Goal: Information Seeking & Learning: Compare options

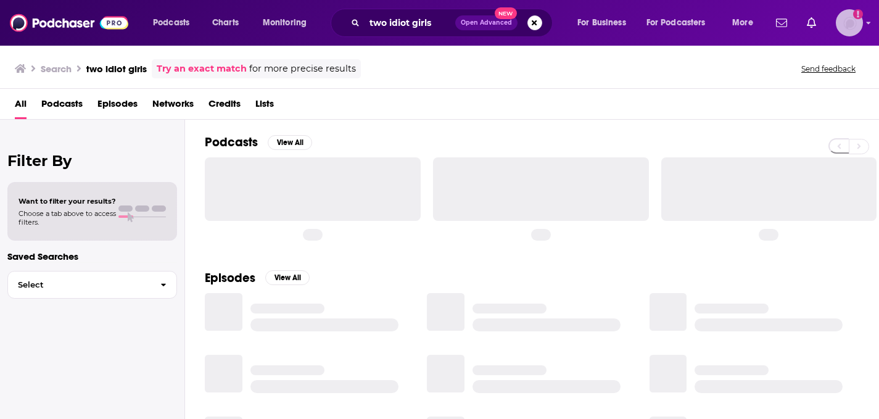
click at [855, 24] on img "Logged in as rhyleeawpr" at bounding box center [849, 22] width 27 height 27
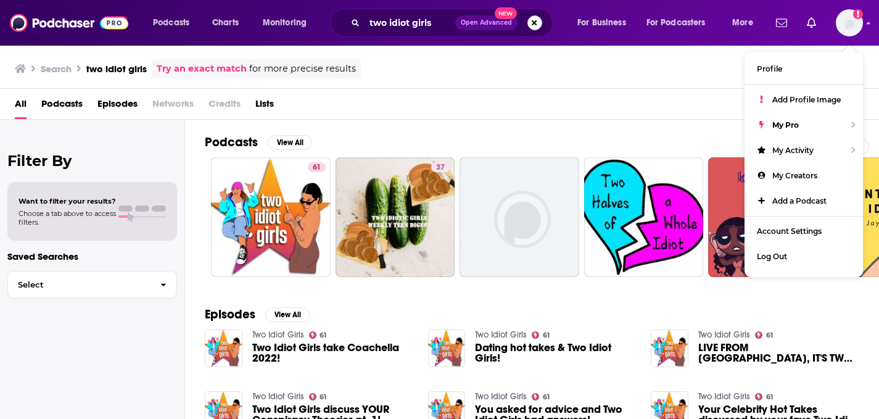
click at [535, 24] on button "Search podcasts, credits, & more..." at bounding box center [534, 22] width 15 height 15
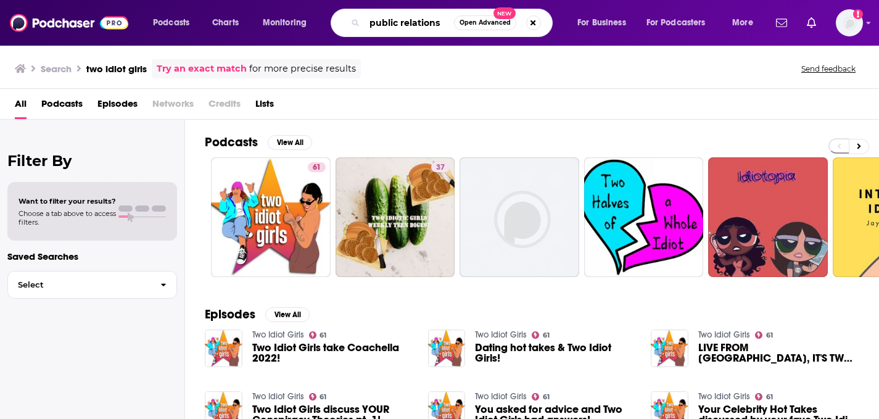
type input "public relations"
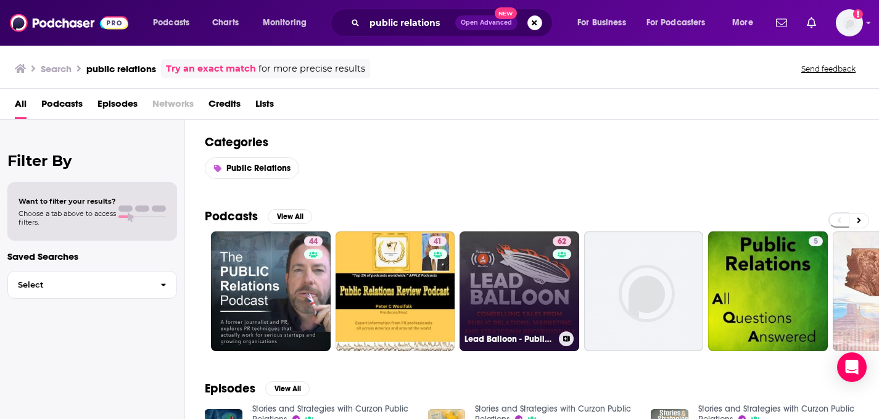
click at [511, 298] on link "62 Lead Balloon - Public Relations, Marketing and Strategic Communications Stor…" at bounding box center [519, 291] width 120 height 120
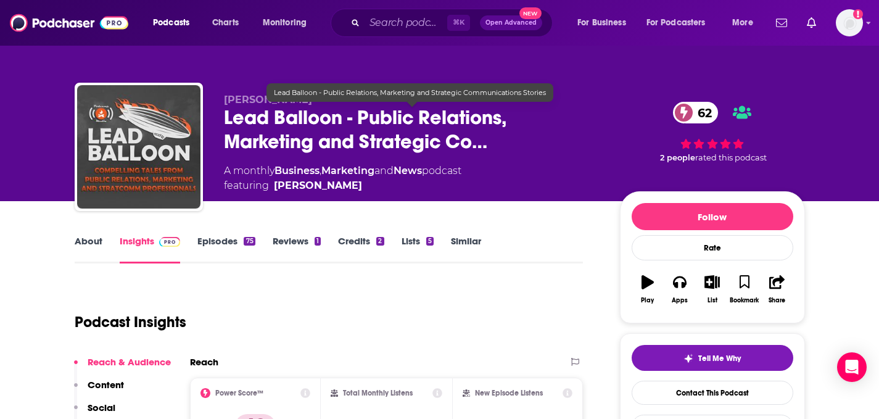
click at [428, 130] on span "Lead Balloon - Public Relations, Marketing and Strategic Co…" at bounding box center [412, 129] width 376 height 48
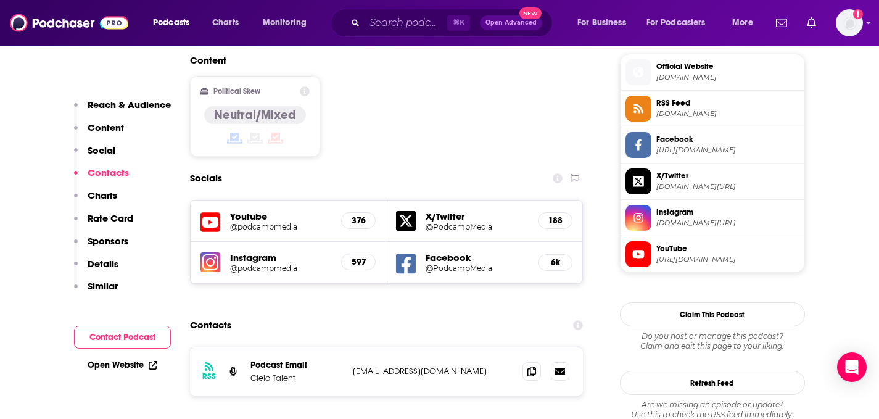
scroll to position [990, 0]
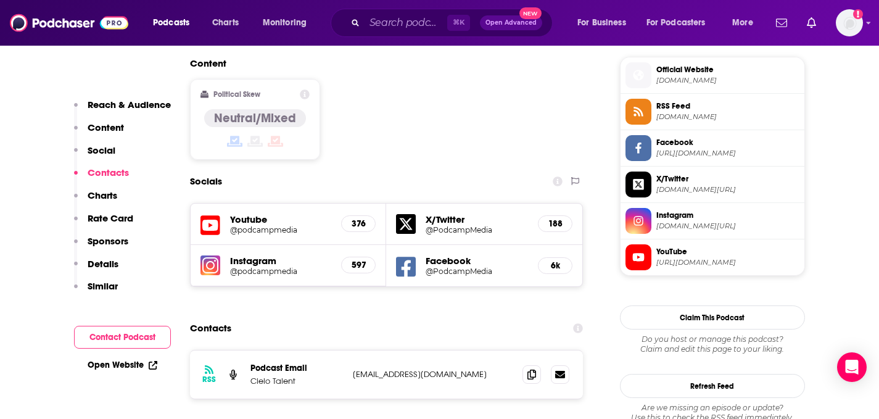
click at [641, 219] on icon at bounding box center [639, 220] width 14 height 11
click at [686, 150] on span "https://www.facebook.com/PodcampMedia" at bounding box center [727, 153] width 143 height 9
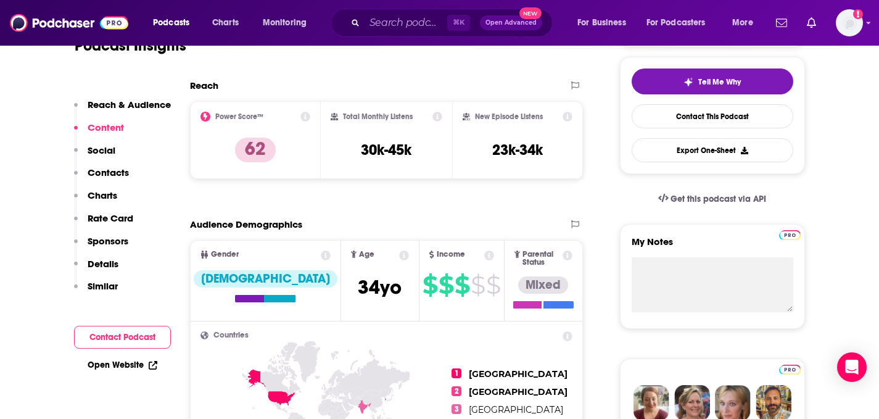
scroll to position [0, 0]
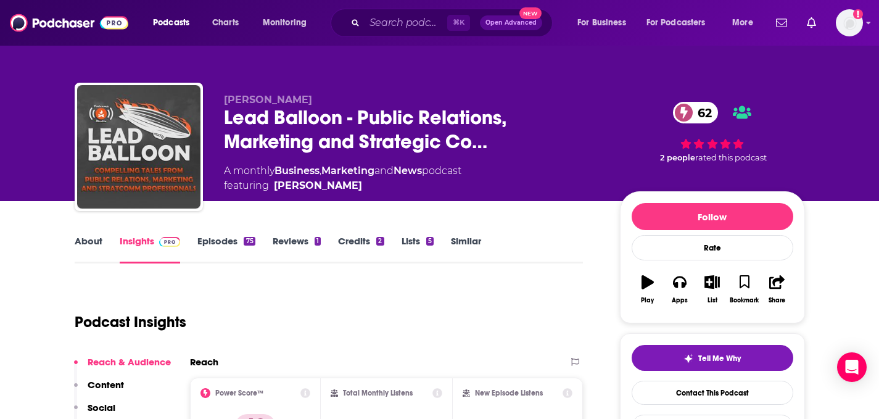
click at [466, 241] on link "Similar" at bounding box center [466, 249] width 30 height 28
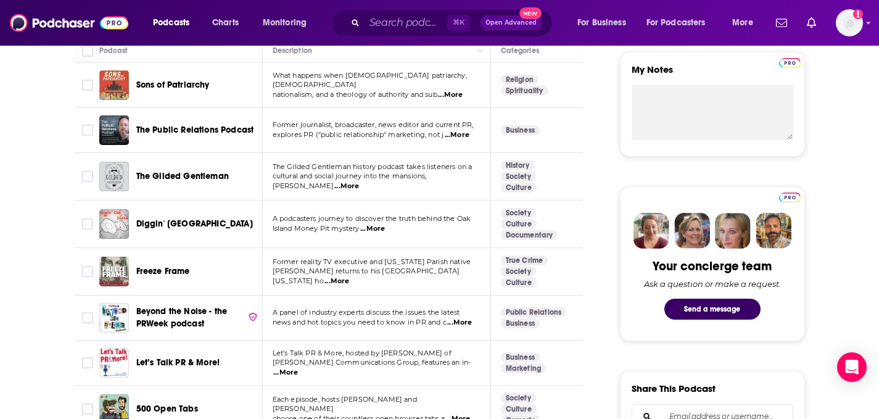
scroll to position [408, 0]
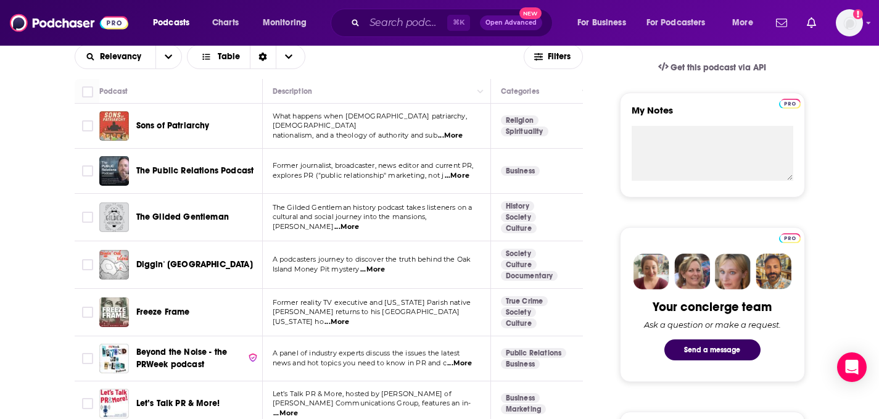
click at [461, 131] on span "...More" at bounding box center [450, 136] width 25 height 10
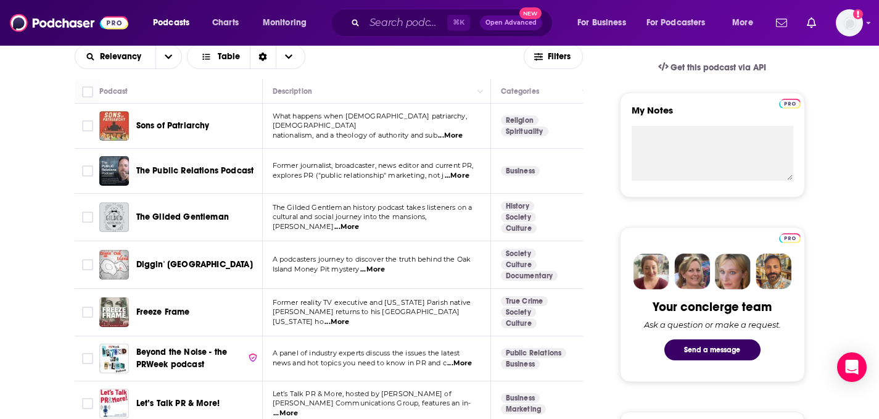
click at [359, 222] on span "...More" at bounding box center [346, 227] width 25 height 10
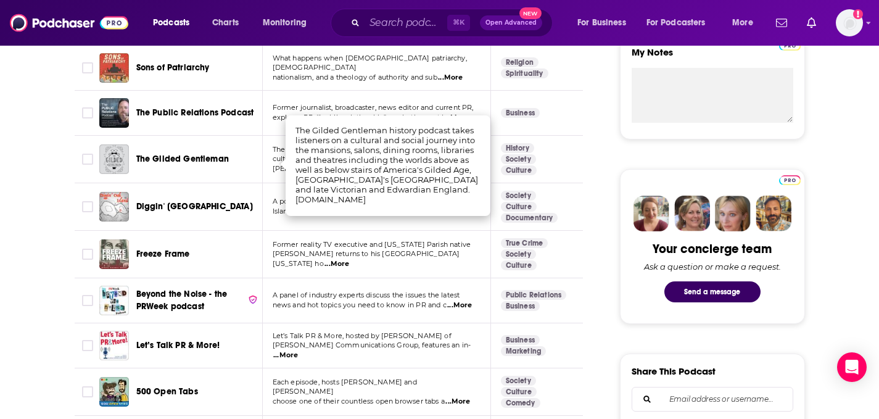
scroll to position [470, 0]
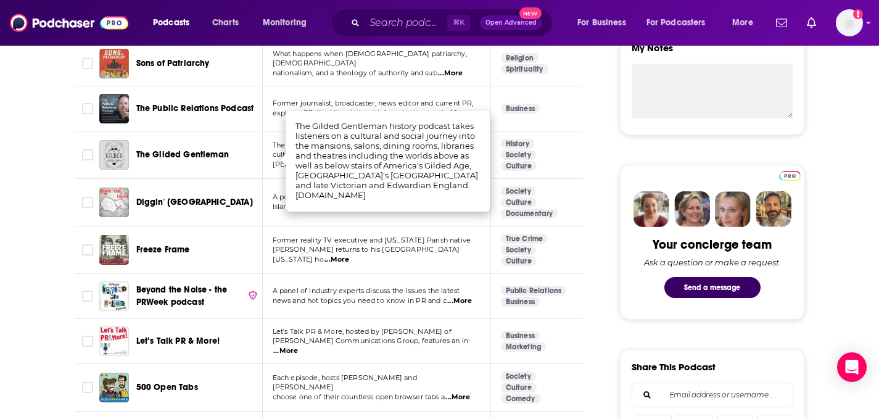
click at [176, 293] on span "Beyond the Noise - the PRWeek podcast" at bounding box center [181, 295] width 91 height 23
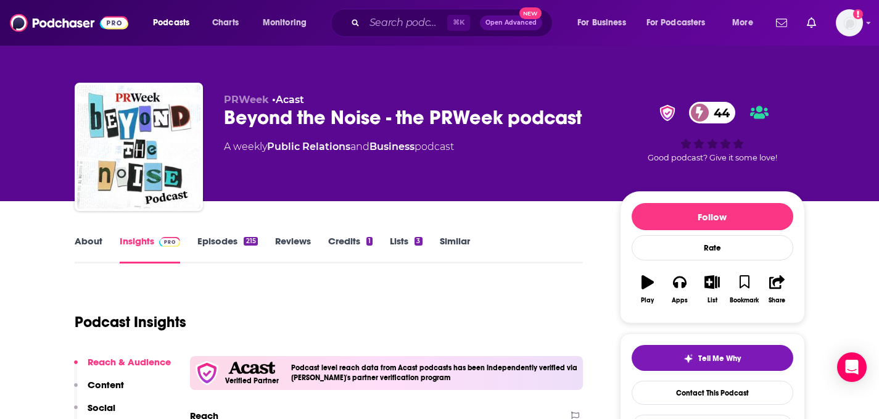
click at [220, 246] on link "Episodes 215" at bounding box center [227, 249] width 60 height 28
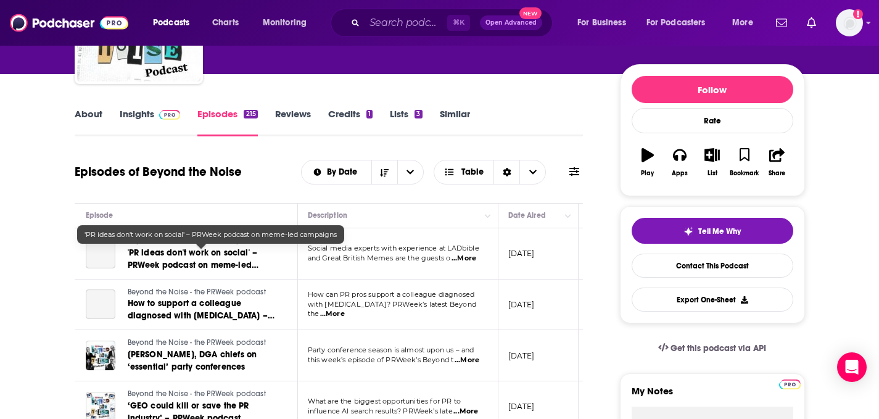
scroll to position [105, 0]
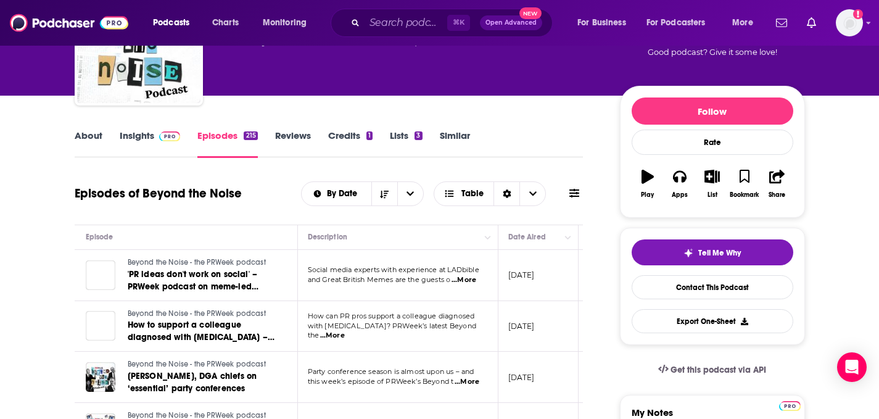
click at [99, 134] on link "About" at bounding box center [89, 144] width 28 height 28
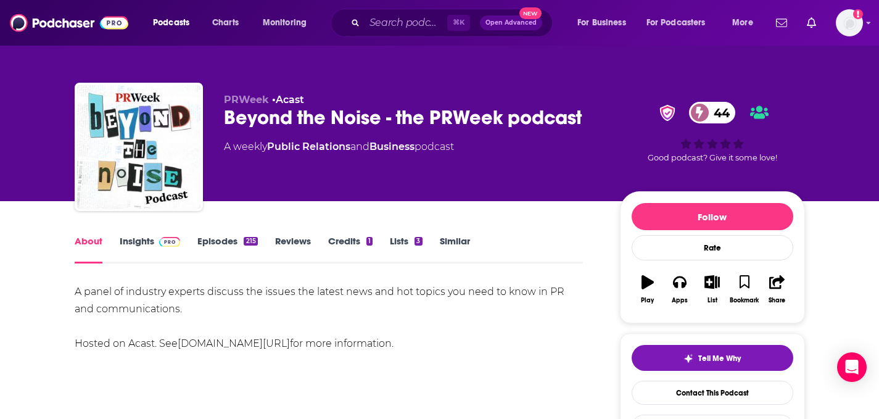
scroll to position [11, 0]
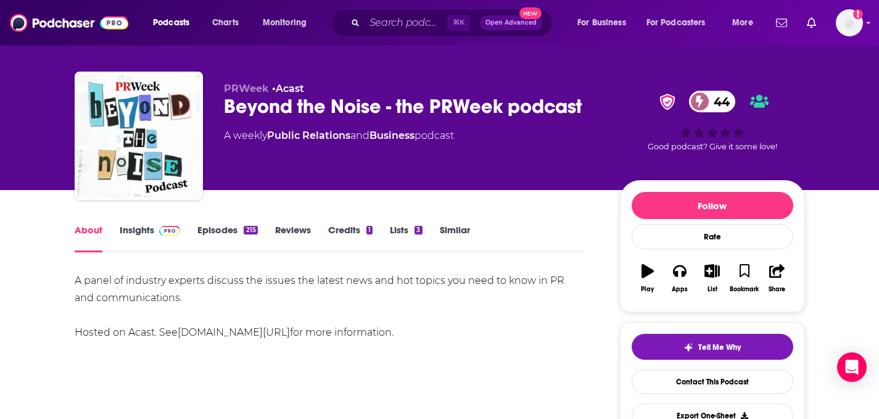
click at [455, 232] on link "Similar" at bounding box center [455, 238] width 30 height 28
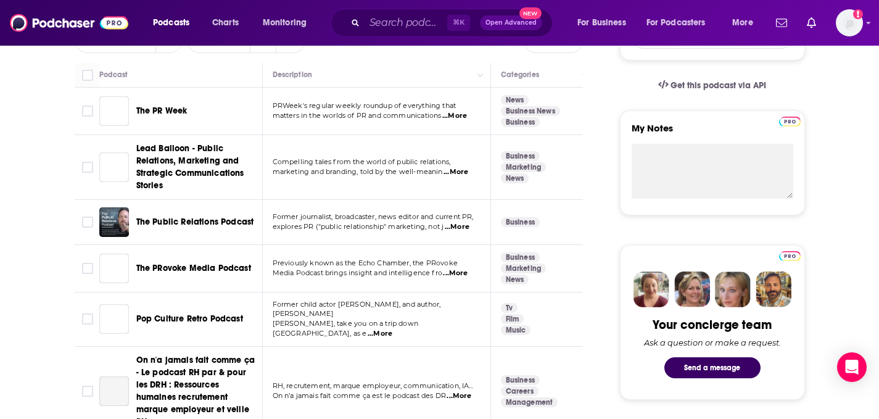
scroll to position [377, 0]
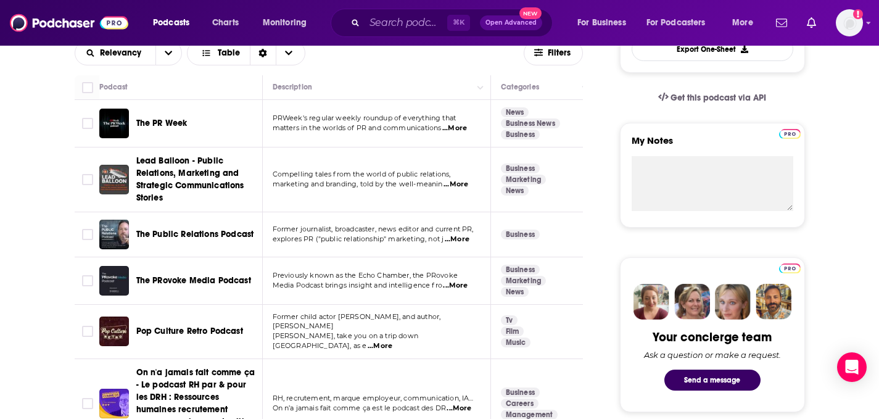
click at [462, 133] on td "PRWeek's regular weekly roundup of everything that matters in the worlds of PR …" at bounding box center [377, 123] width 228 height 47
click at [462, 132] on span "...More" at bounding box center [454, 128] width 25 height 10
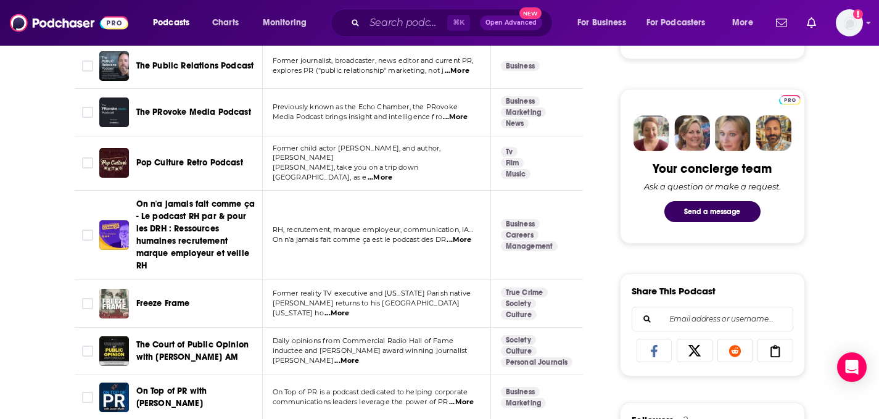
scroll to position [548, 0]
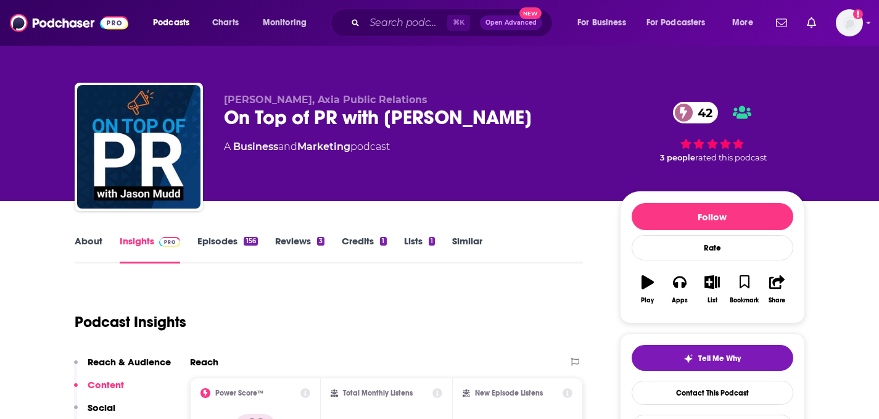
click at [101, 247] on link "About" at bounding box center [89, 249] width 28 height 28
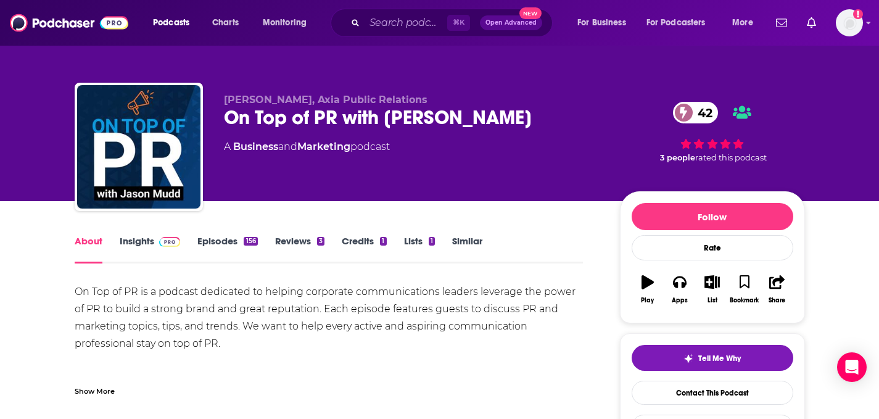
click at [463, 247] on link "Similar" at bounding box center [467, 249] width 30 height 28
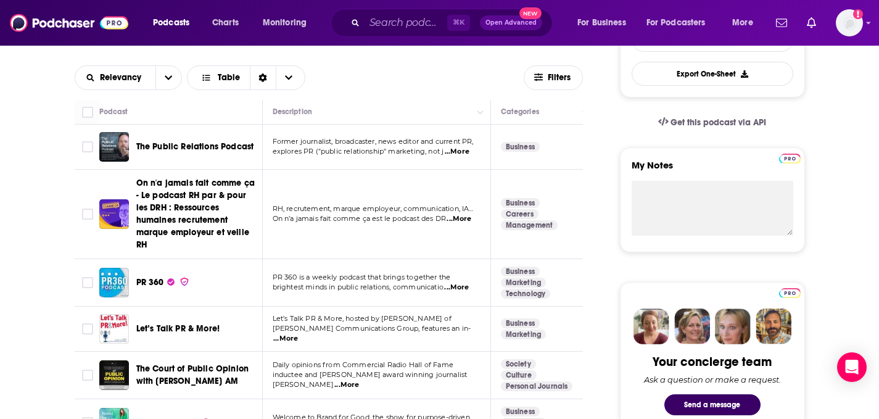
scroll to position [353, 0]
click at [469, 282] on span "...More" at bounding box center [456, 287] width 25 height 10
click at [298, 333] on span "...More" at bounding box center [285, 338] width 25 height 10
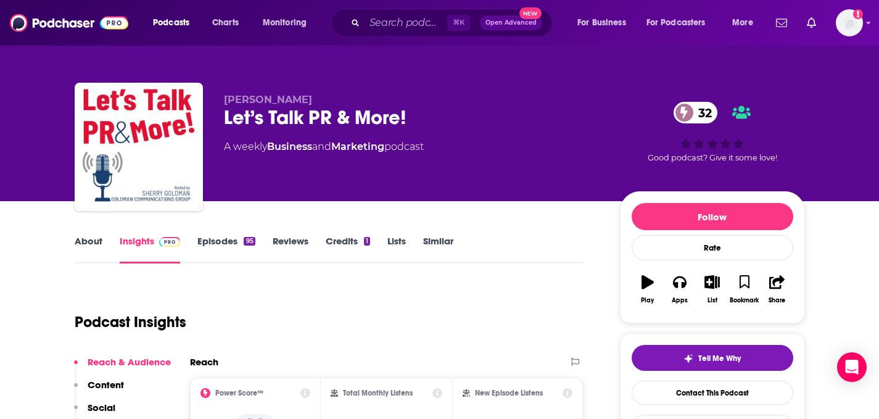
click at [473, 302] on div "Podcast Insights" at bounding box center [324, 314] width 499 height 63
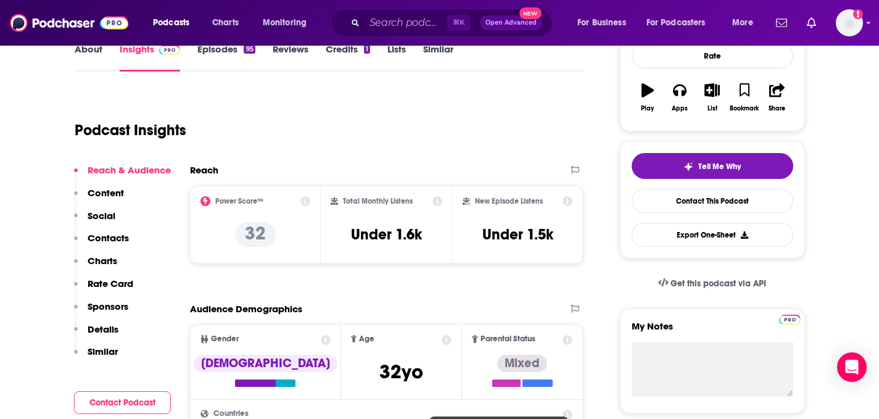
scroll to position [143, 0]
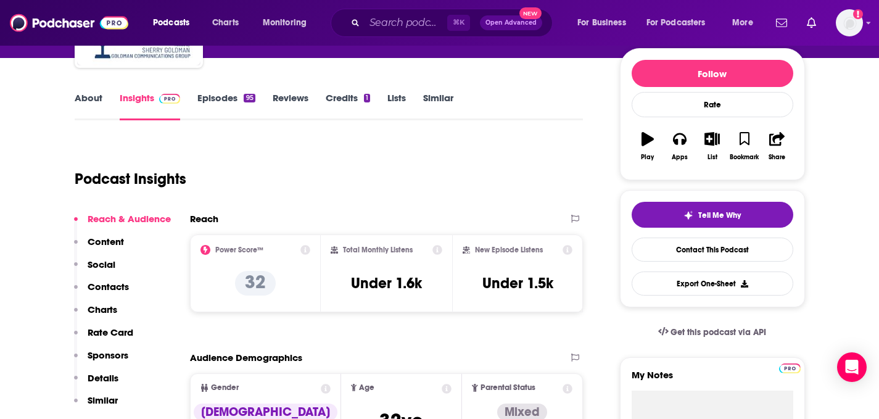
click at [450, 93] on link "Similar" at bounding box center [438, 106] width 30 height 28
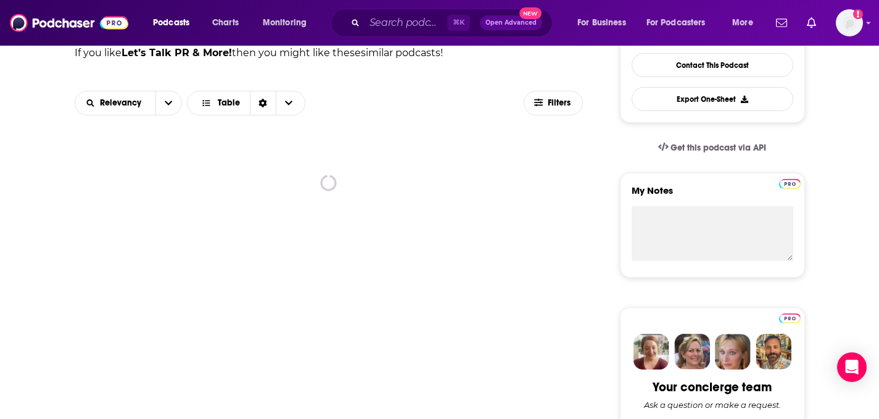
scroll to position [331, 0]
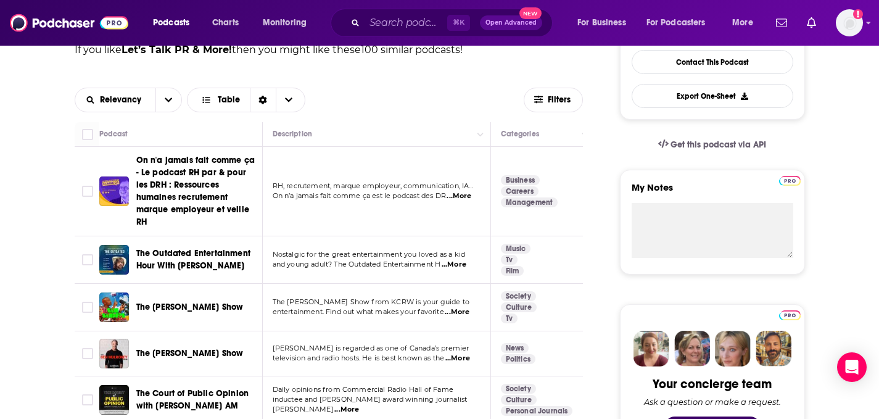
click at [466, 260] on span "...More" at bounding box center [454, 265] width 25 height 10
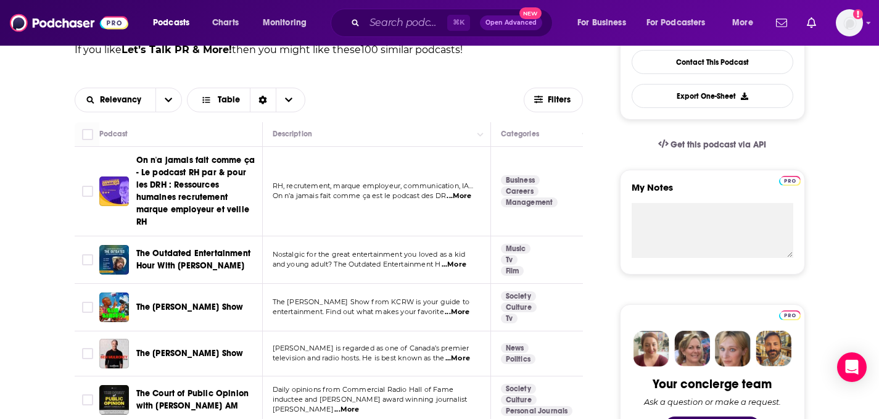
click at [467, 307] on span "...More" at bounding box center [457, 312] width 25 height 10
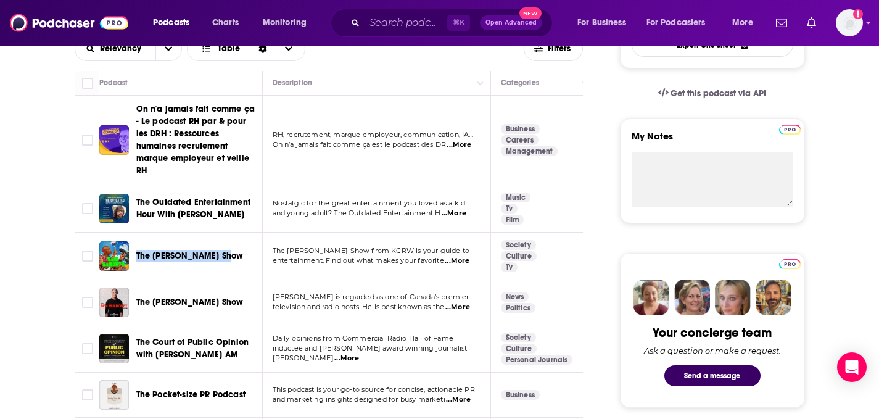
scroll to position [382, 0]
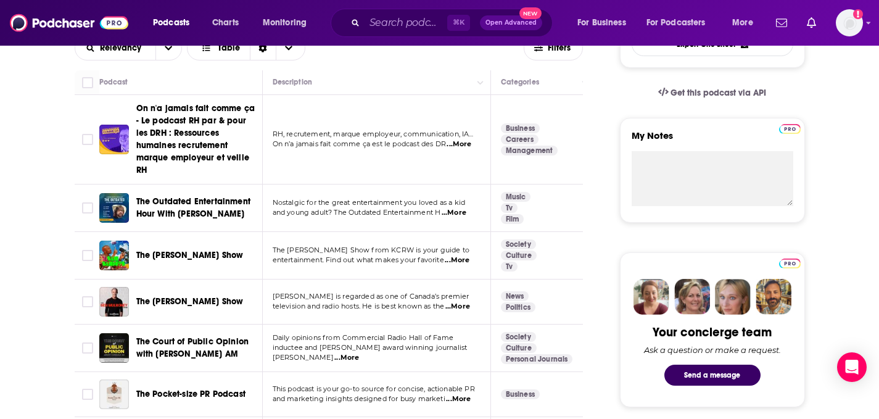
click at [466, 302] on span "...More" at bounding box center [457, 307] width 25 height 10
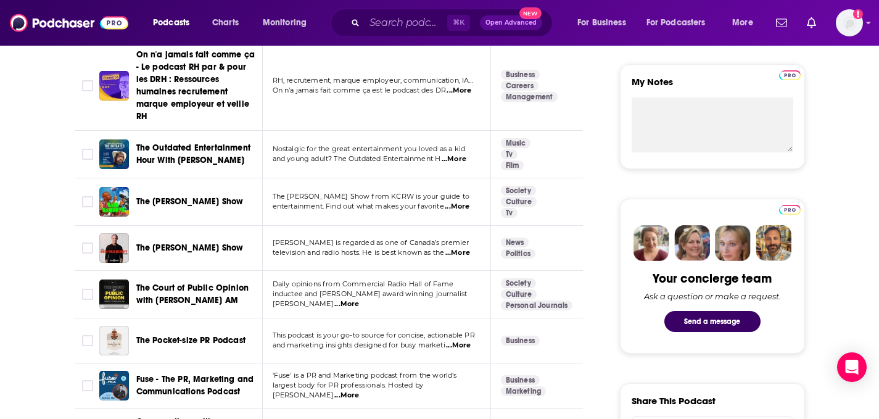
scroll to position [460, 0]
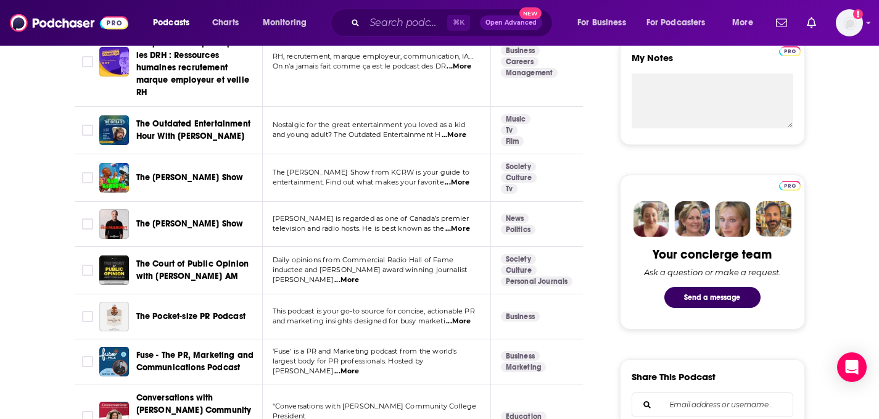
click at [458, 316] on span "...More" at bounding box center [458, 321] width 25 height 10
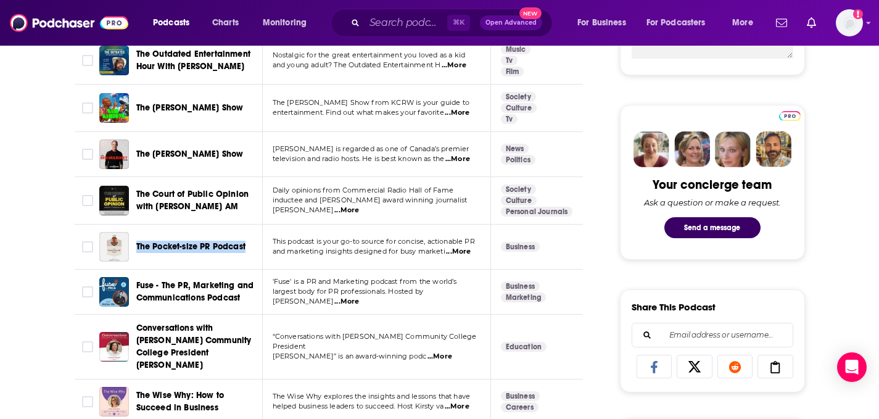
scroll to position [533, 0]
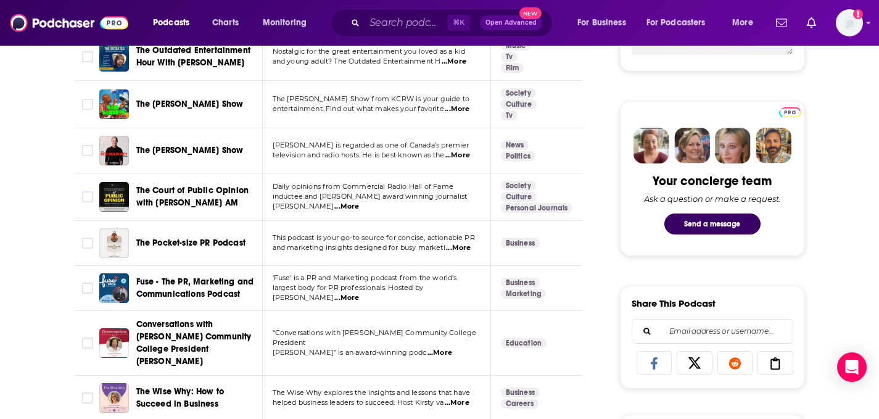
click at [359, 293] on span "...More" at bounding box center [346, 298] width 25 height 10
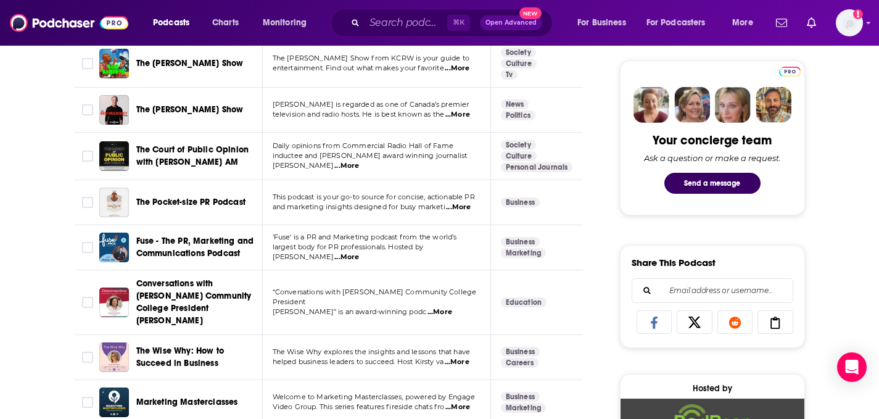
scroll to position [580, 0]
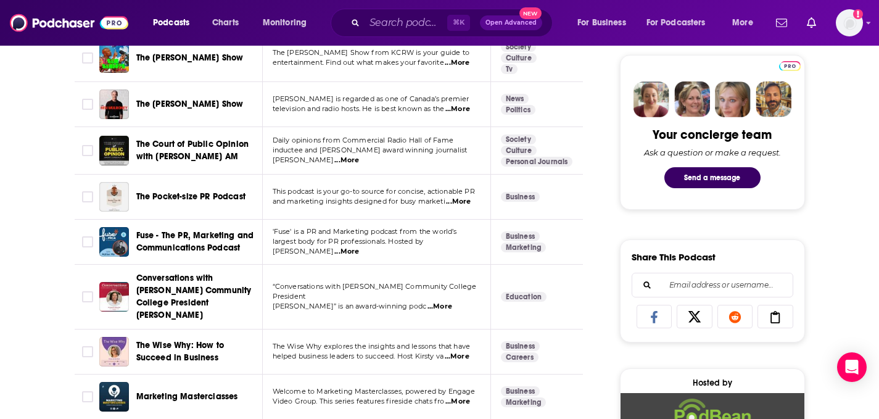
click at [452, 302] on span "...More" at bounding box center [439, 307] width 25 height 10
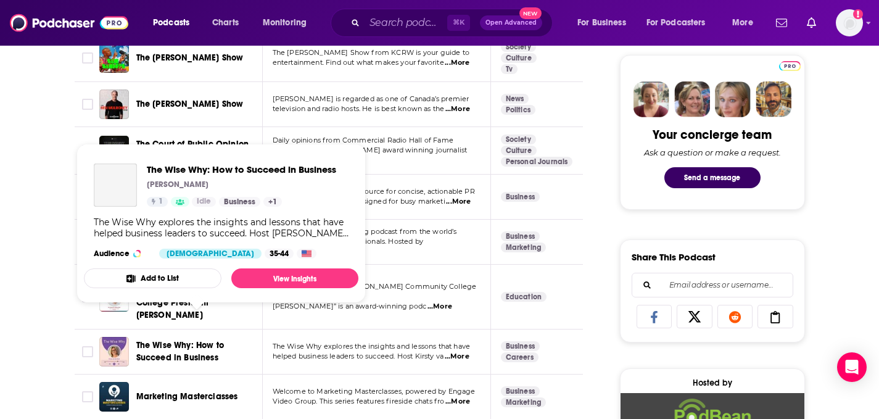
scroll to position [649, 0]
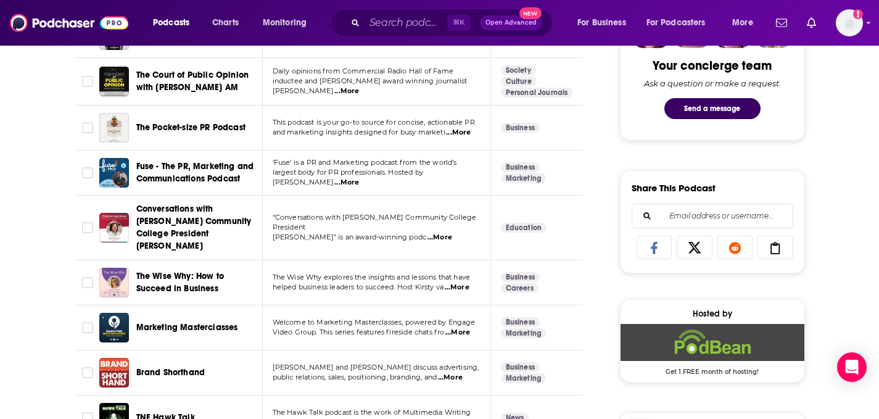
click at [467, 282] on span "...More" at bounding box center [457, 287] width 25 height 10
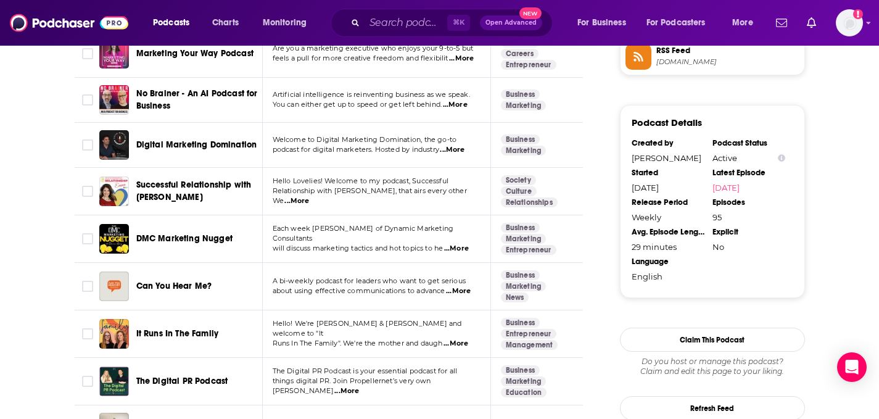
scroll to position [1122, 0]
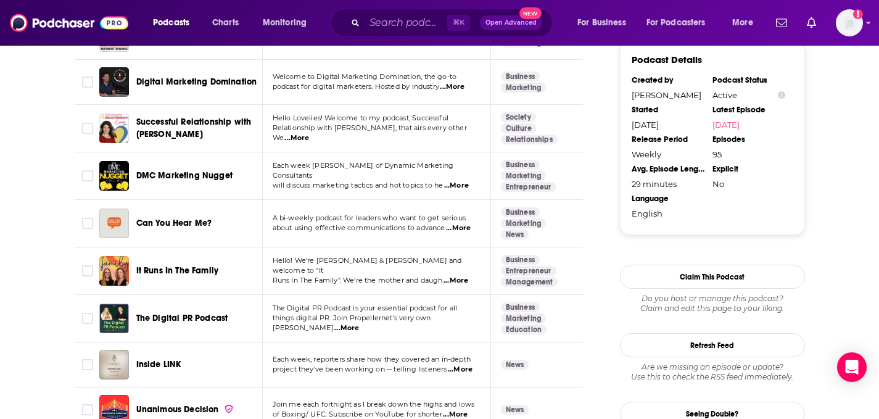
click at [459, 223] on span "...More" at bounding box center [458, 228] width 25 height 10
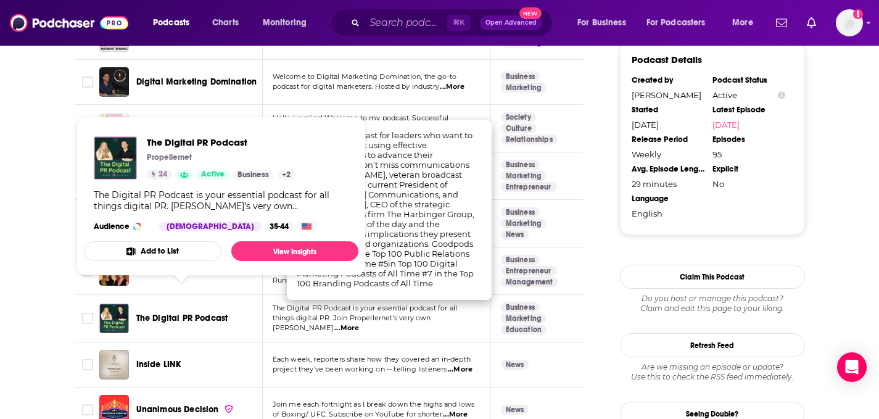
scroll to position [1130, 0]
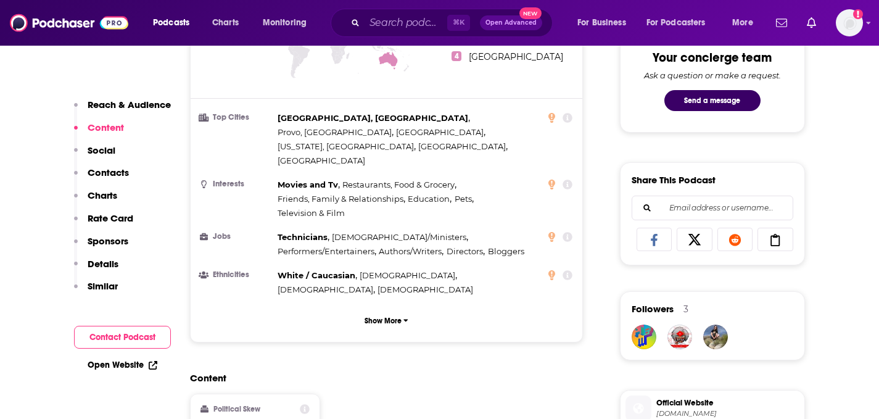
scroll to position [829, 0]
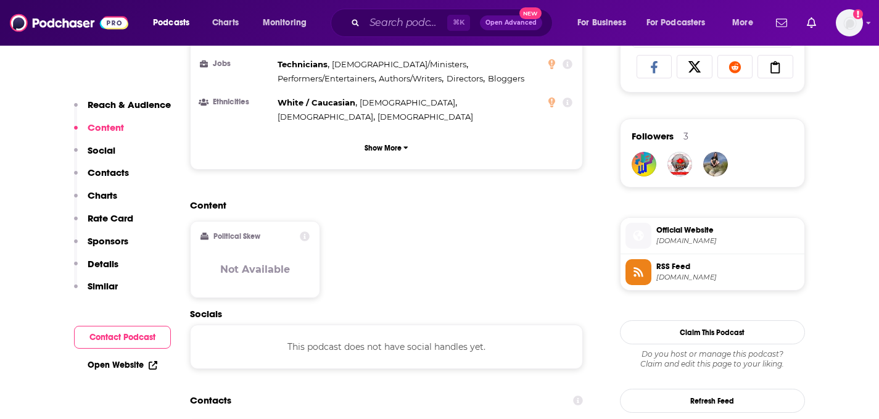
click at [697, 231] on span "Official Website" at bounding box center [727, 229] width 143 height 11
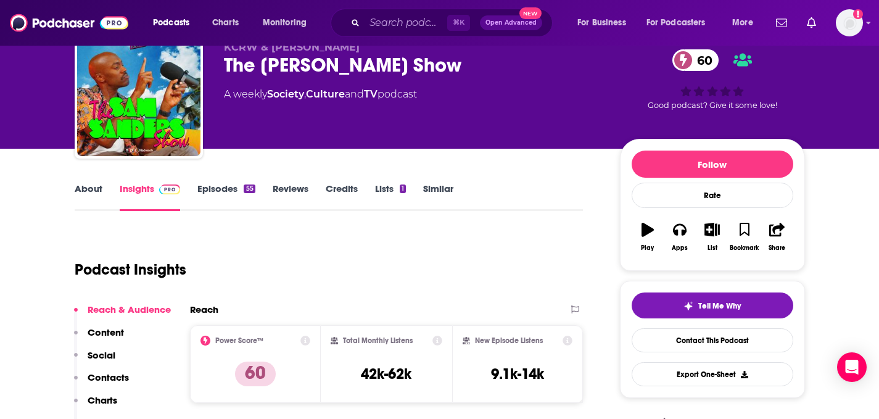
scroll to position [77, 0]
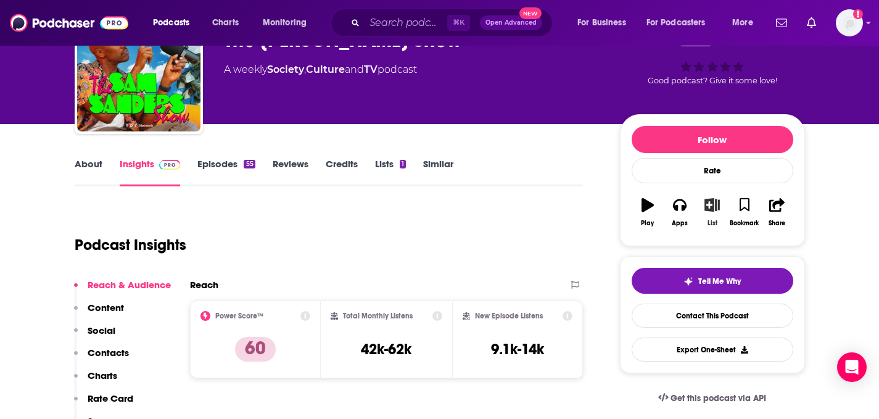
click at [717, 208] on icon "button" at bounding box center [711, 205] width 15 height 14
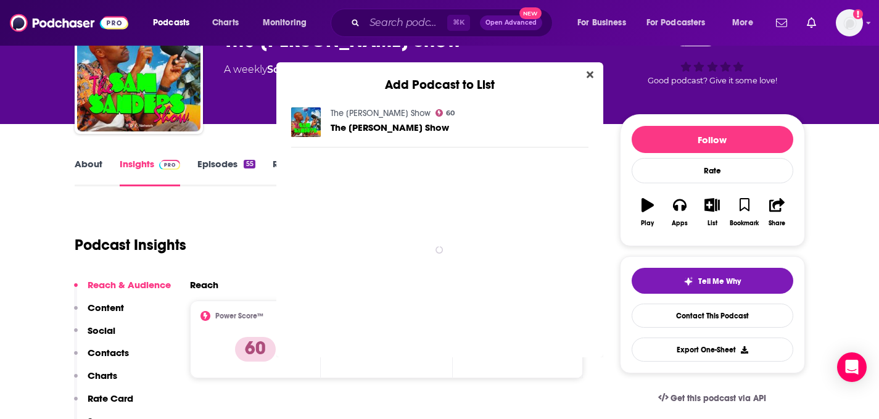
scroll to position [0, 0]
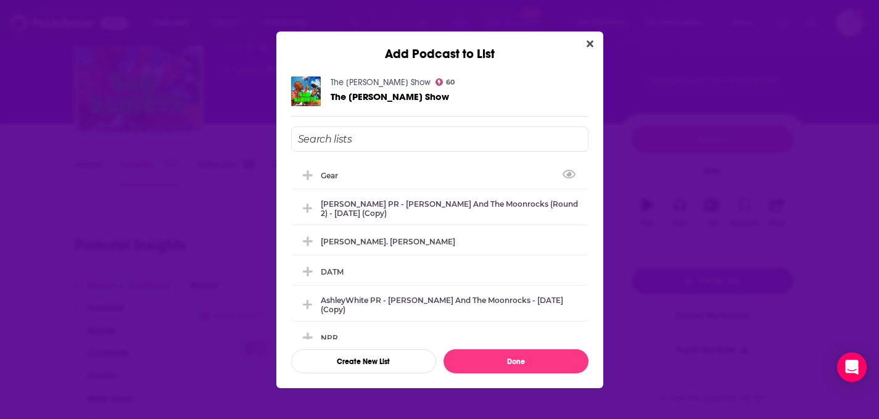
click at [353, 138] on input "Add Podcast To List" at bounding box center [439, 138] width 297 height 25
type input "g"
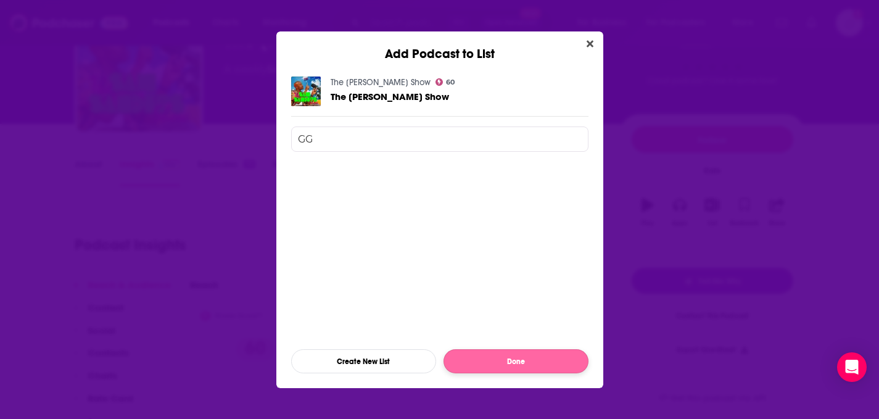
type input "GG"
click at [497, 369] on button "Done" at bounding box center [515, 361] width 145 height 24
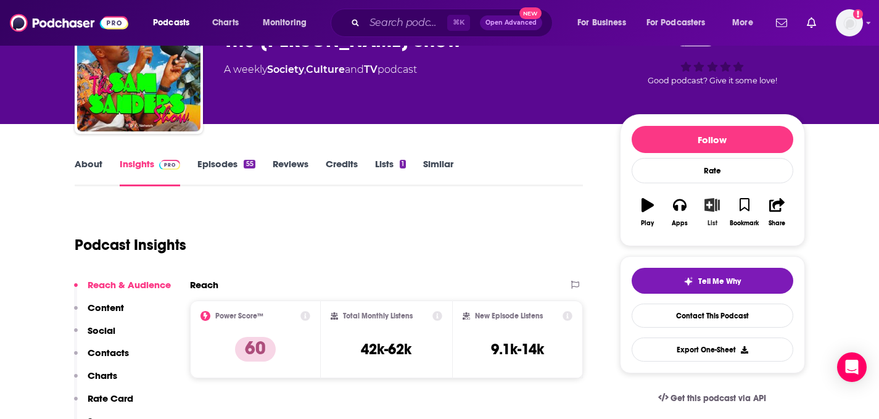
click at [710, 218] on button "List" at bounding box center [712, 212] width 32 height 44
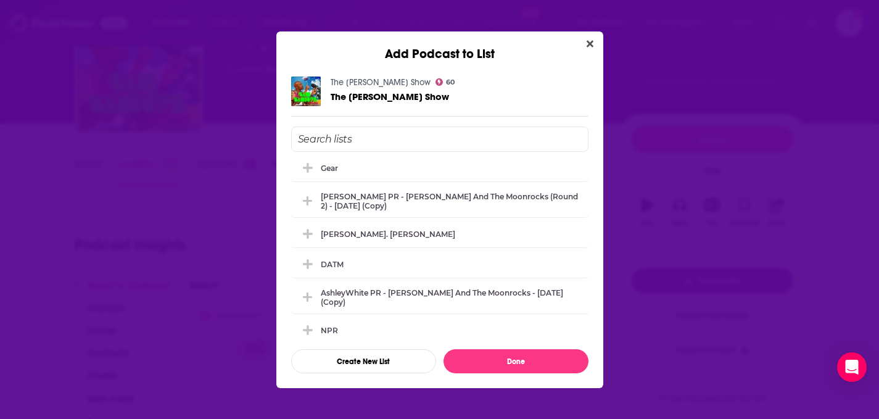
scroll to position [0, 0]
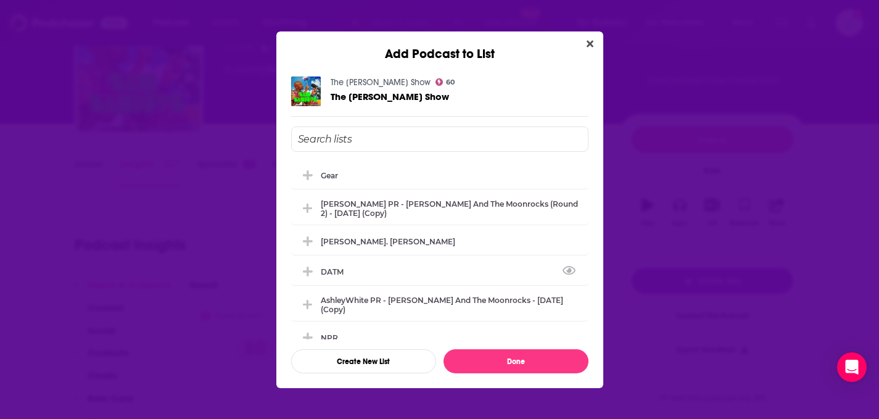
click at [403, 138] on input "Add Podcast To List" at bounding box center [439, 138] width 297 height 25
click at [379, 366] on button "Create New List" at bounding box center [363, 361] width 145 height 24
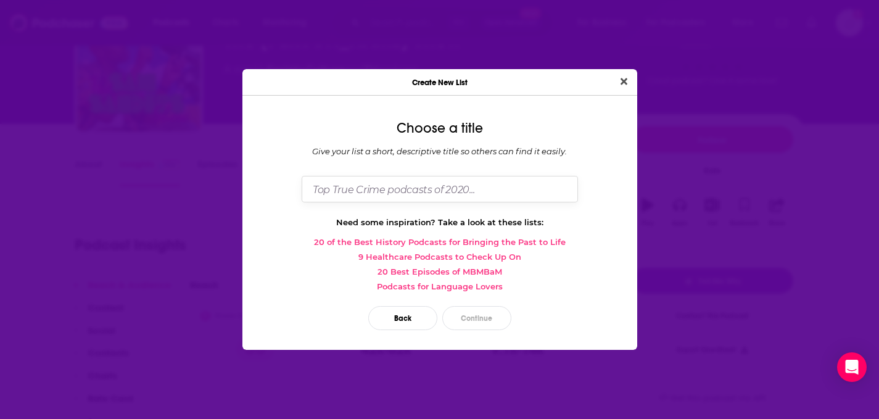
click at [458, 194] on input "Dialog" at bounding box center [440, 189] width 276 height 27
type input "GG Magree"
click at [486, 319] on button "Continue" at bounding box center [476, 318] width 69 height 24
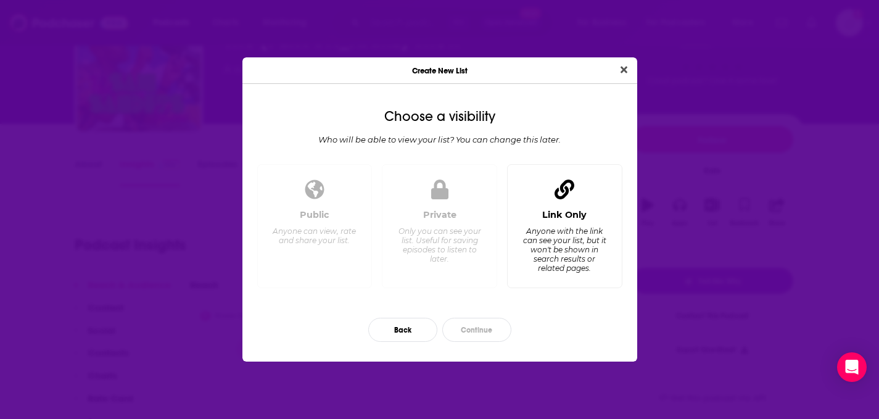
click at [551, 286] on div "Link Only Anyone with the link can see your list, but it won't be shown in sear…" at bounding box center [564, 226] width 115 height 124
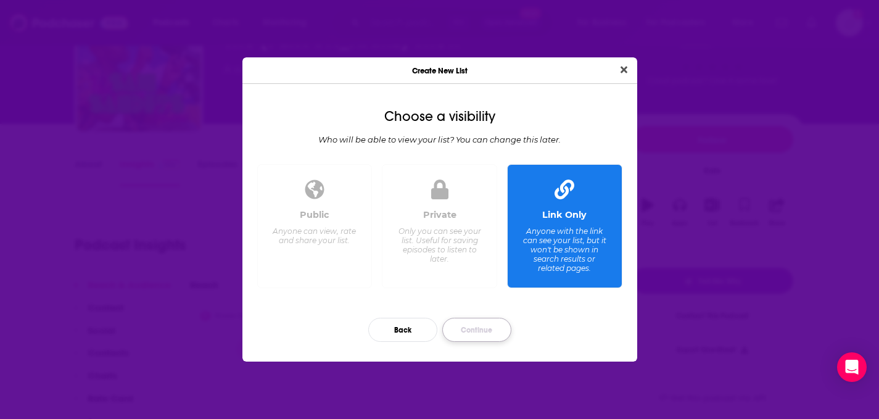
click at [498, 326] on button "Continue" at bounding box center [476, 330] width 69 height 24
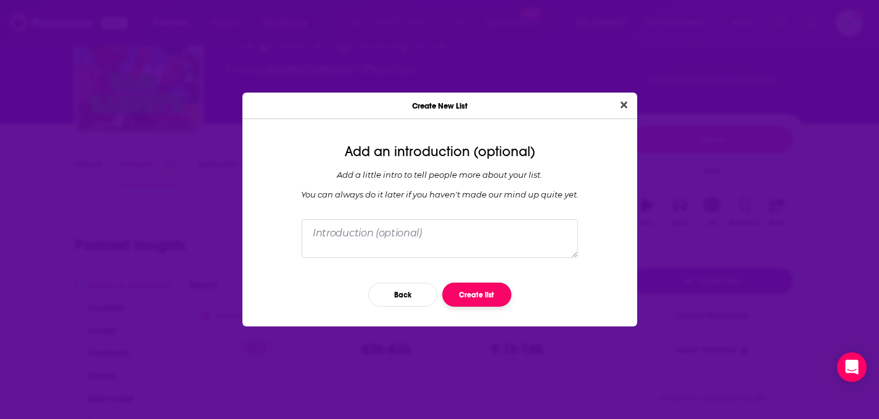
click at [477, 284] on button "Create list" at bounding box center [476, 294] width 69 height 24
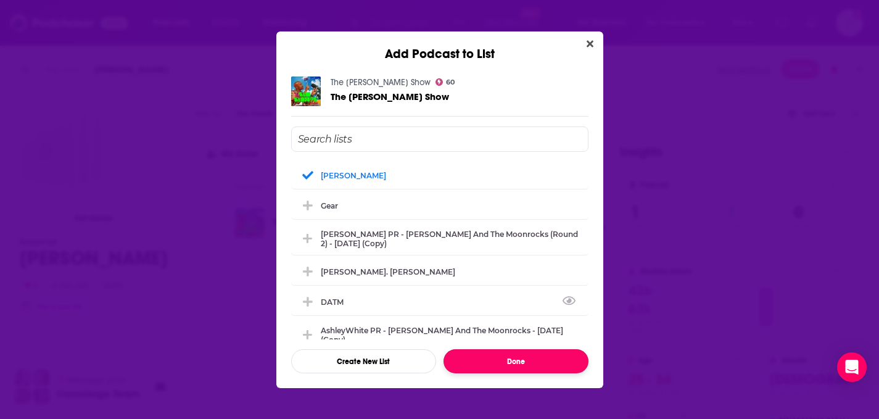
click at [538, 365] on button "Done" at bounding box center [515, 361] width 145 height 24
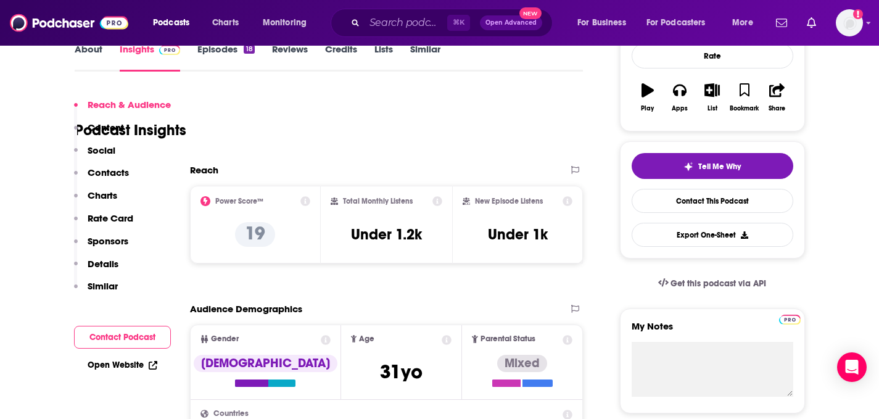
scroll to position [347, 0]
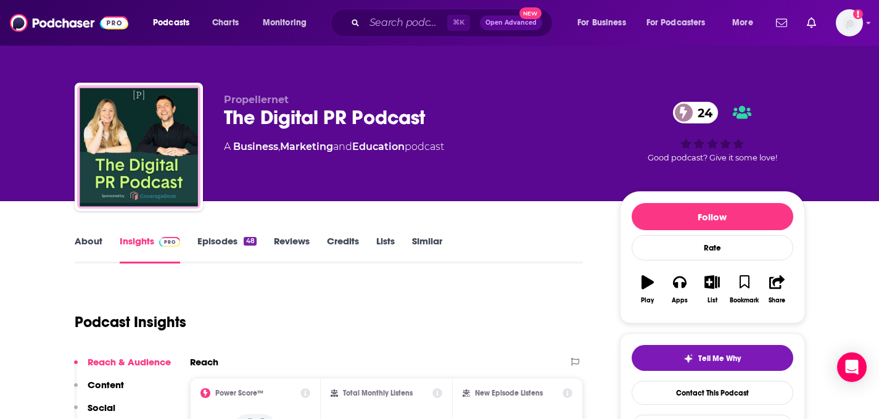
click at [436, 245] on link "Similar" at bounding box center [427, 249] width 30 height 28
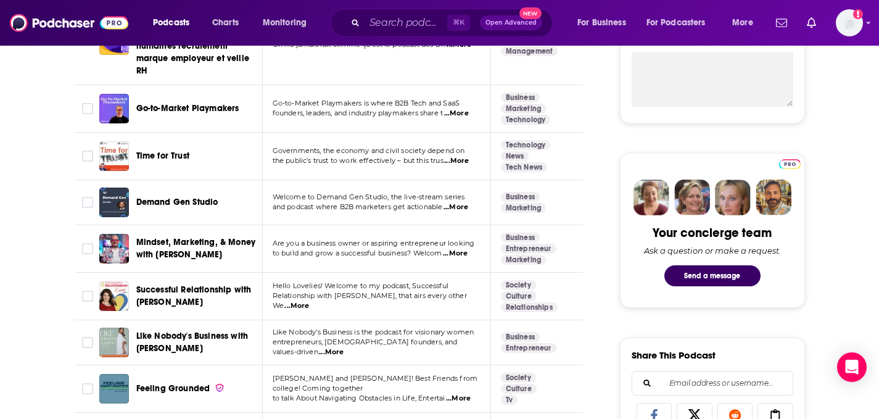
scroll to position [483, 0]
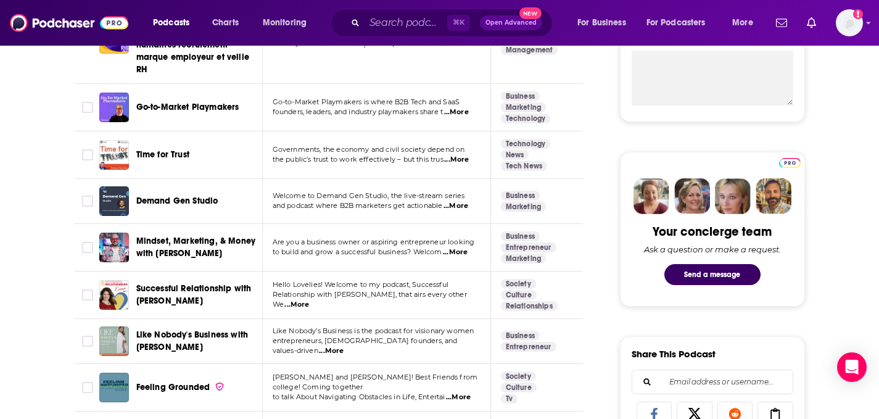
click at [309, 300] on span "...More" at bounding box center [296, 305] width 25 height 10
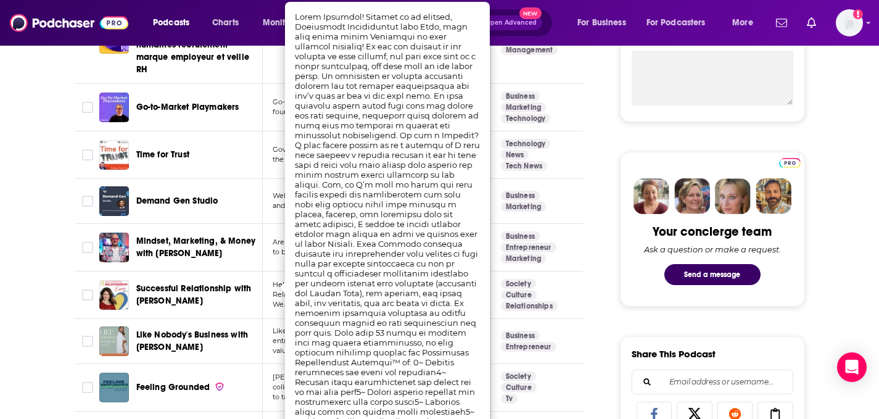
click at [77, 319] on td at bounding box center [87, 341] width 25 height 45
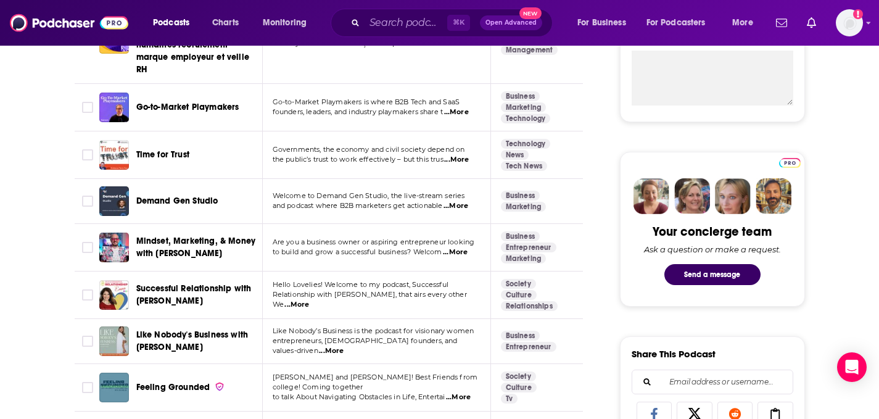
click at [344, 346] on span "...More" at bounding box center [331, 351] width 25 height 10
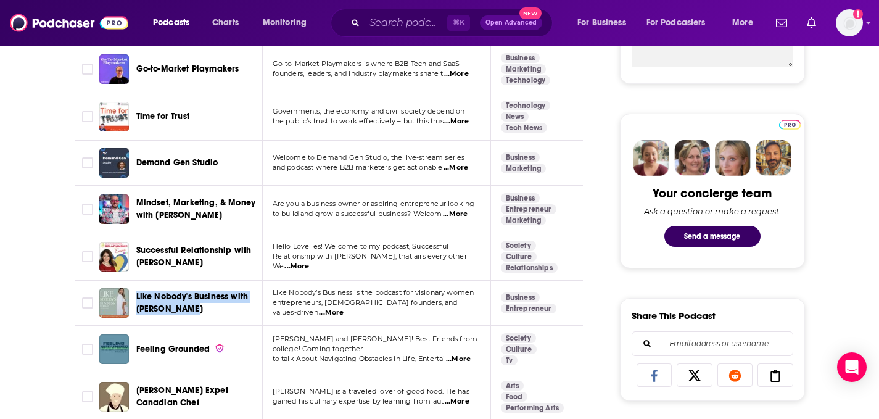
scroll to position [535, 0]
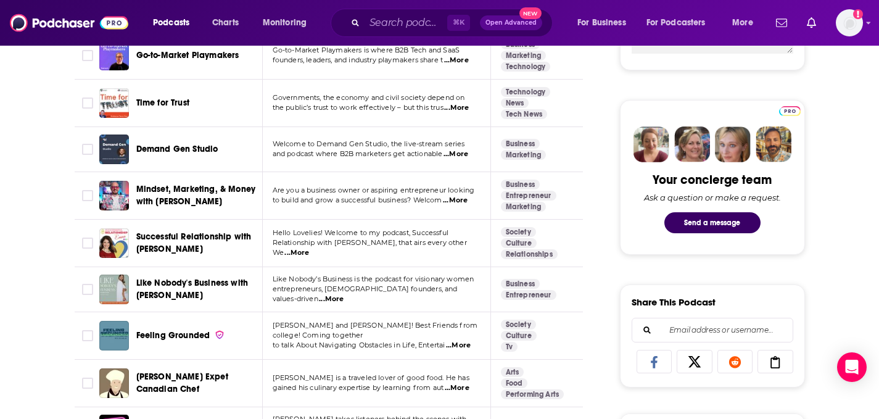
click at [455, 340] on span "...More" at bounding box center [458, 345] width 25 height 10
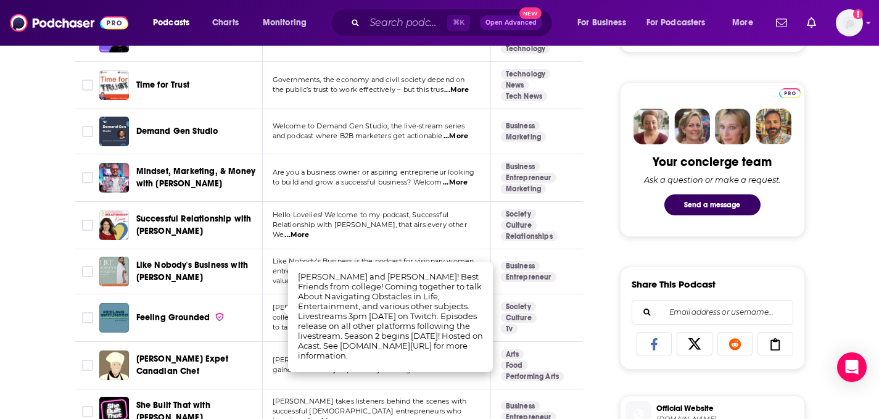
scroll to position [567, 0]
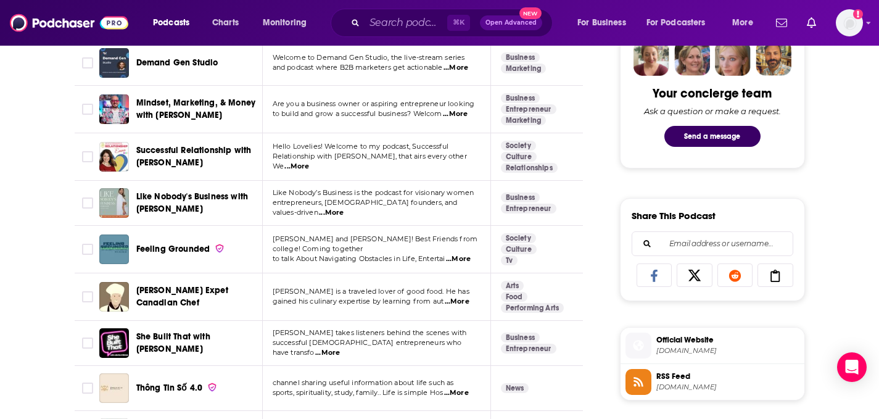
scroll to position [632, 0]
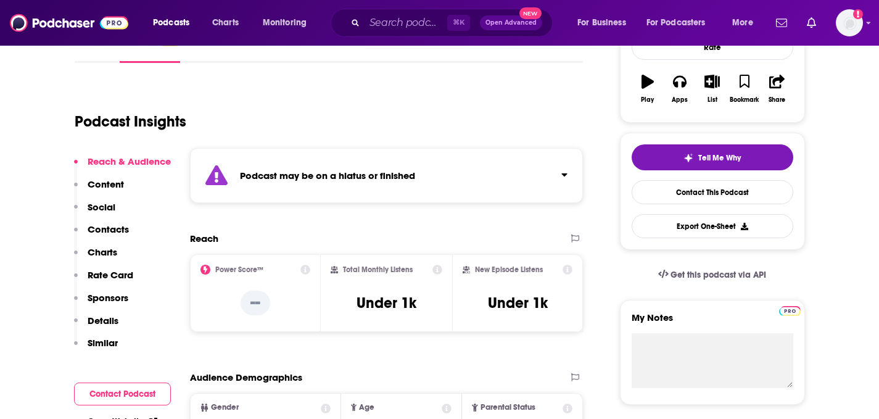
scroll to position [191, 0]
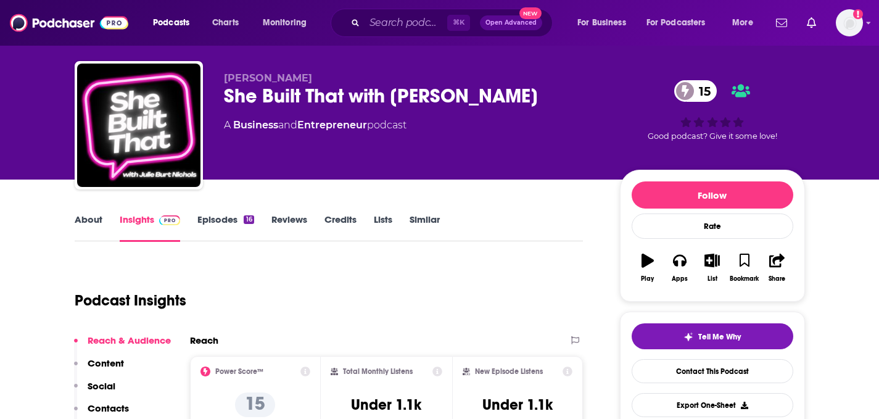
scroll to position [20, 0]
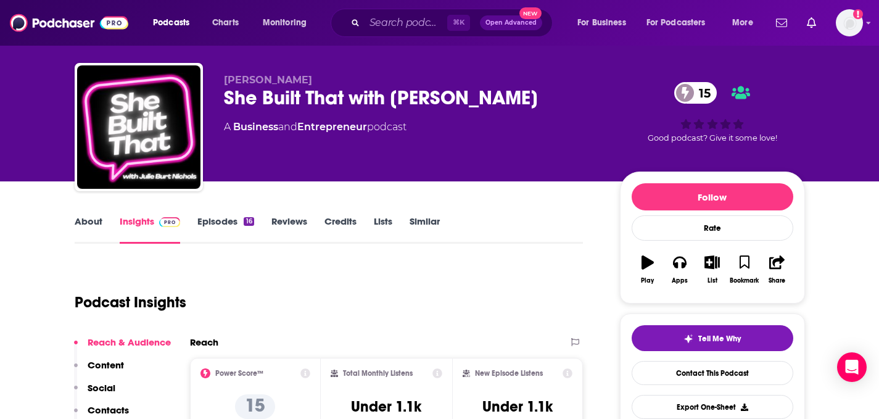
click at [437, 229] on link "Similar" at bounding box center [424, 229] width 30 height 28
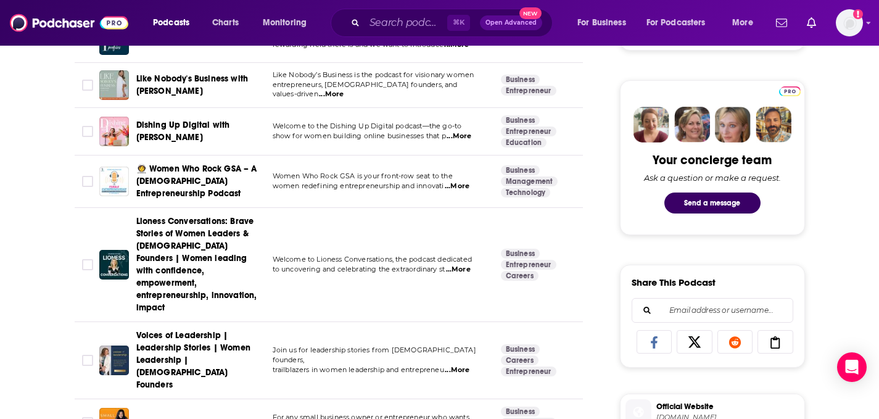
scroll to position [558, 0]
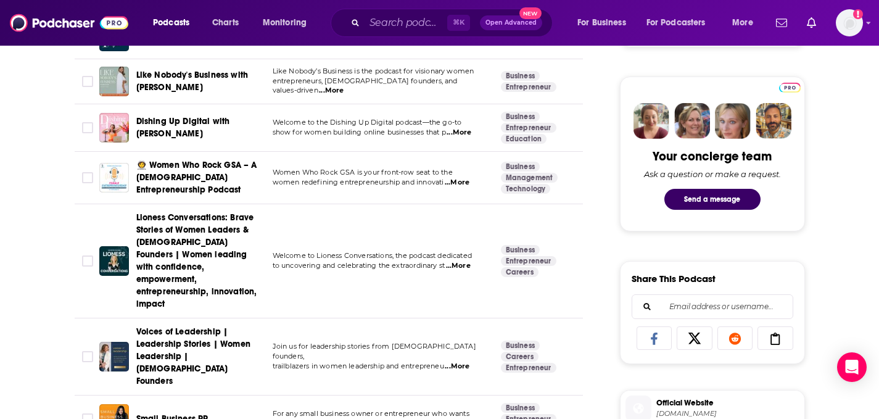
click at [22, 294] on div "About Insights Episodes 16 Reviews Credits Lists Similar Podcasts like She Buil…" at bounding box center [439, 279] width 879 height 1272
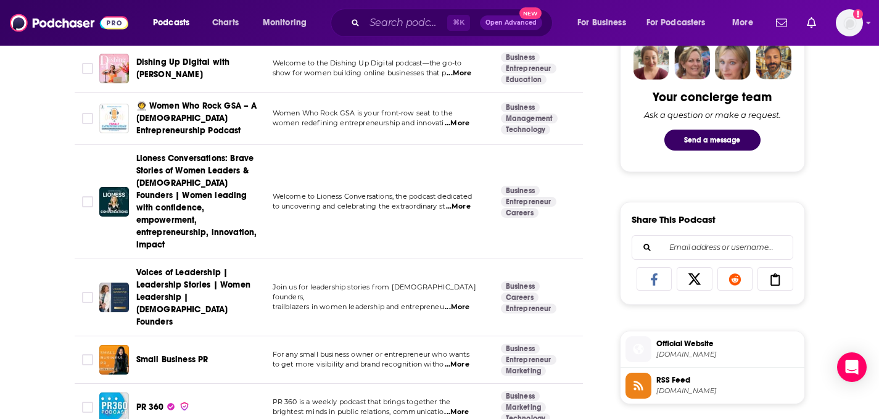
scroll to position [621, 0]
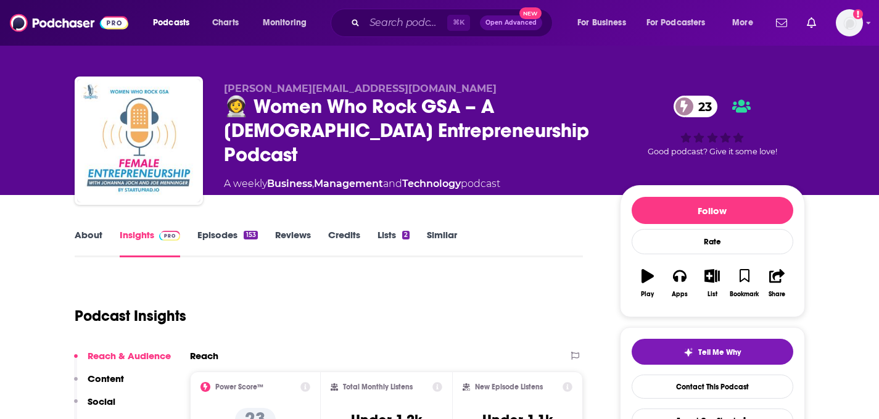
click at [96, 234] on link "About" at bounding box center [89, 243] width 28 height 28
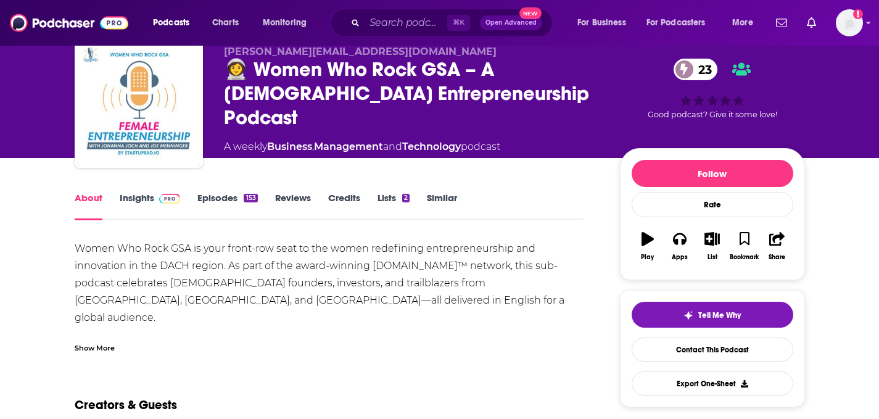
scroll to position [44, 0]
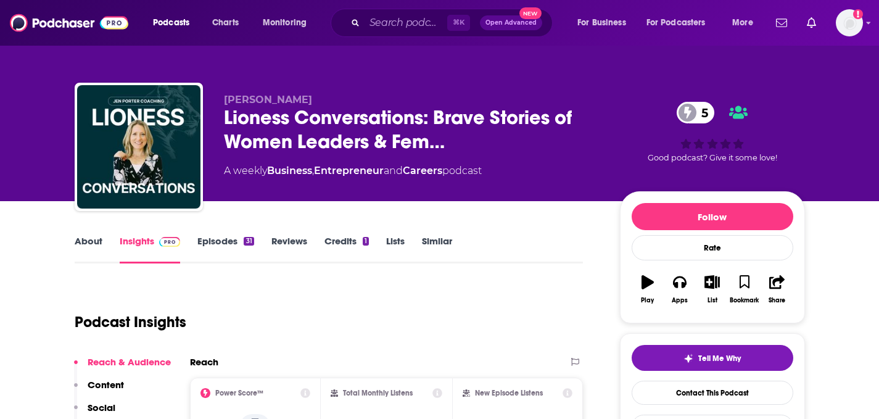
click at [242, 239] on link "Episodes 31" at bounding box center [225, 249] width 56 height 28
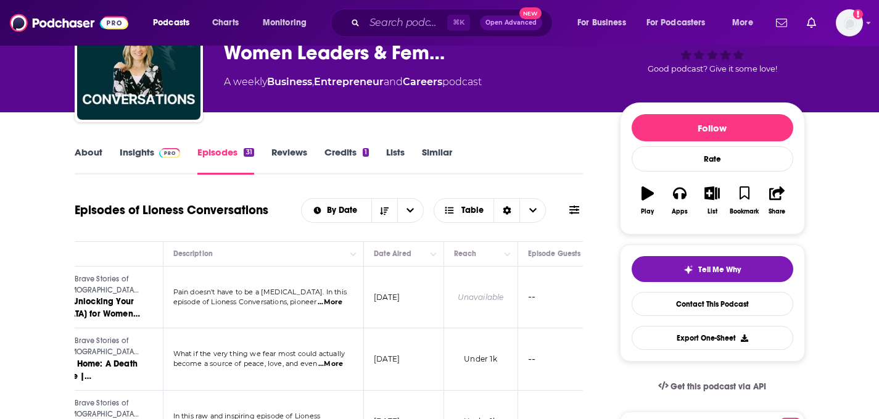
scroll to position [149, 0]
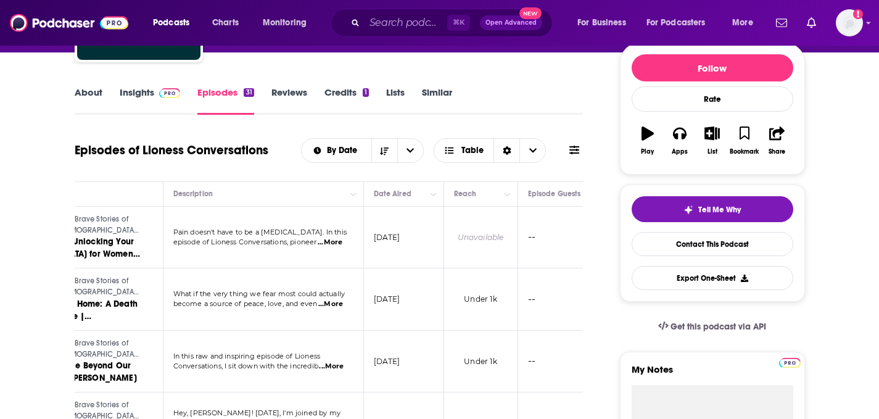
click at [93, 88] on link "About" at bounding box center [89, 100] width 28 height 28
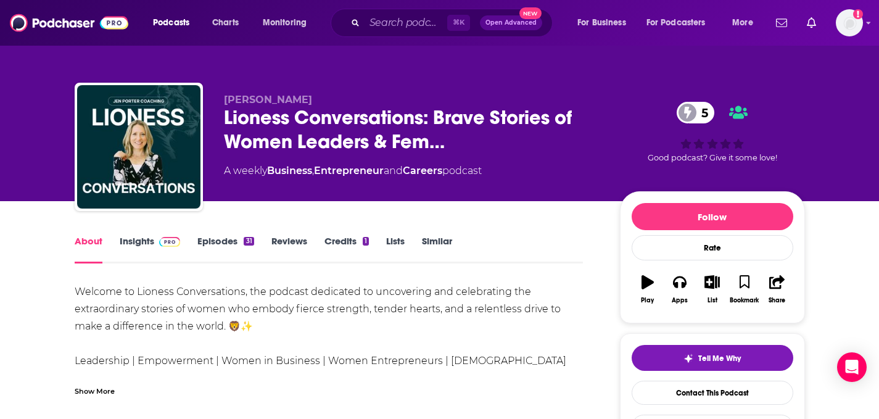
click at [437, 245] on link "Similar" at bounding box center [437, 249] width 30 height 28
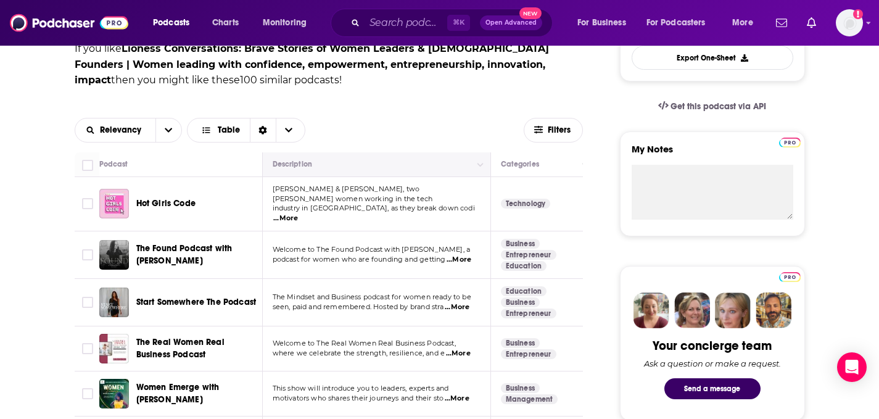
scroll to position [397, 0]
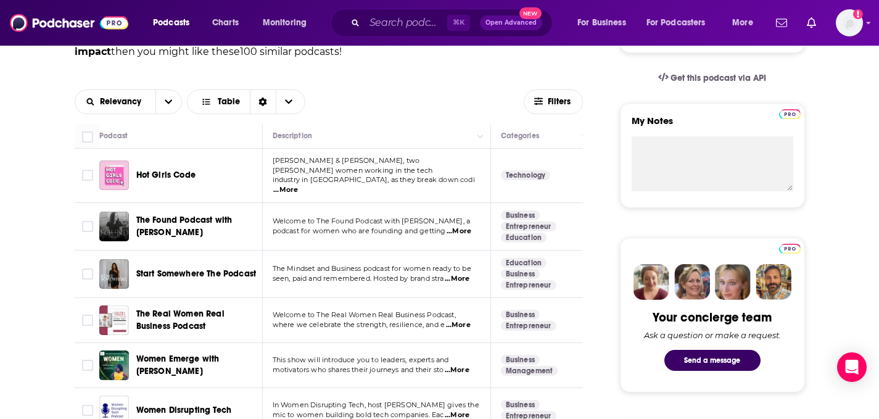
click at [462, 274] on span "...More" at bounding box center [457, 279] width 25 height 10
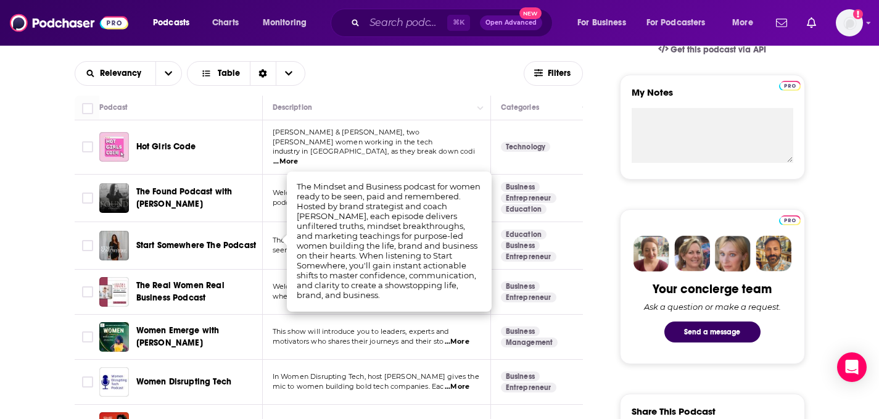
scroll to position [436, 0]
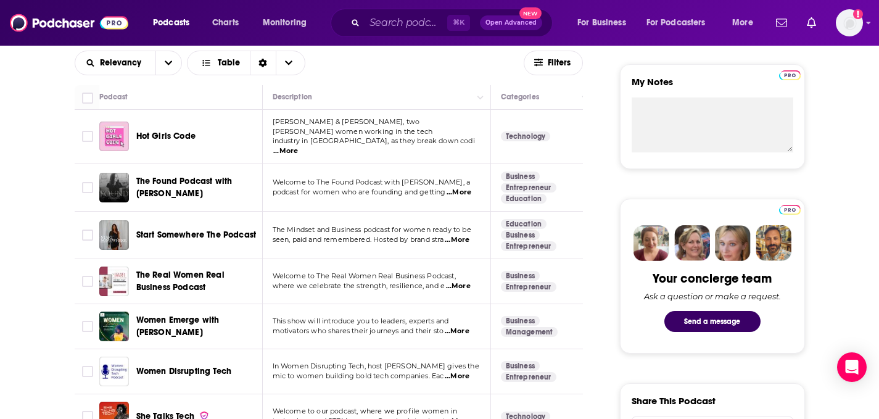
click at [461, 326] on span "...More" at bounding box center [457, 331] width 25 height 10
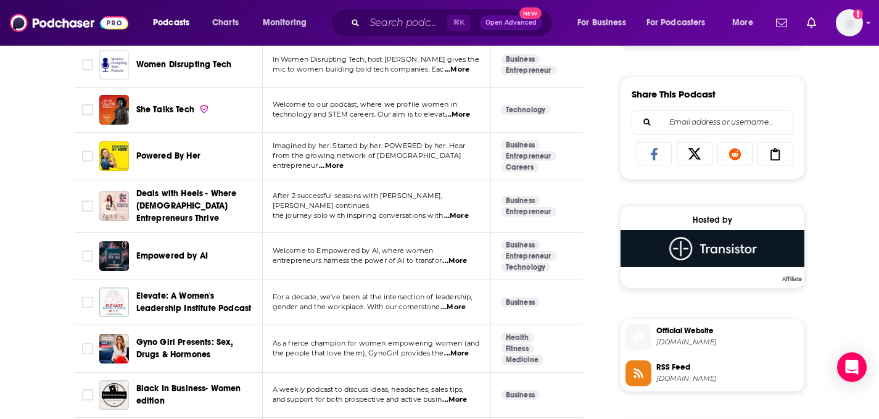
scroll to position [768, 0]
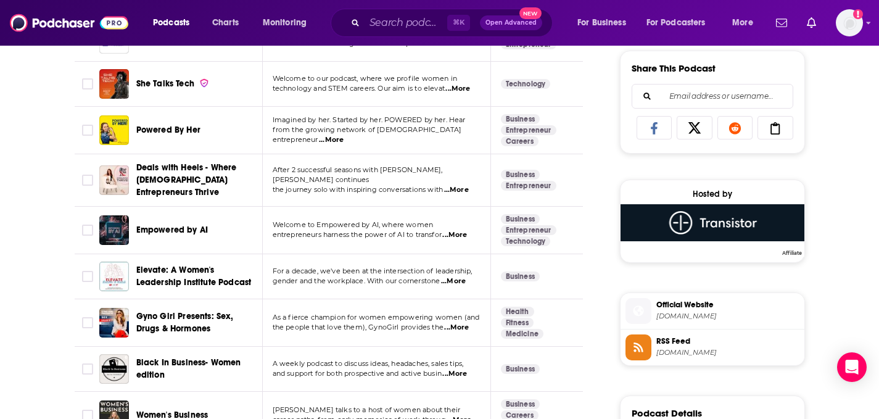
click at [344, 135] on span "...More" at bounding box center [331, 140] width 25 height 10
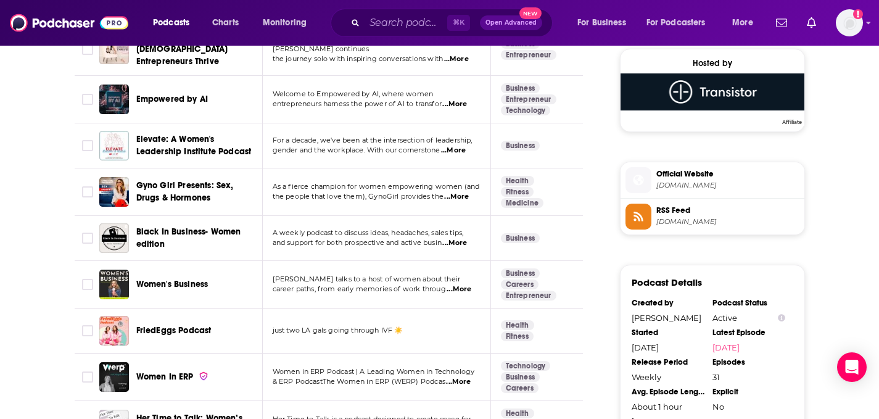
scroll to position [903, 0]
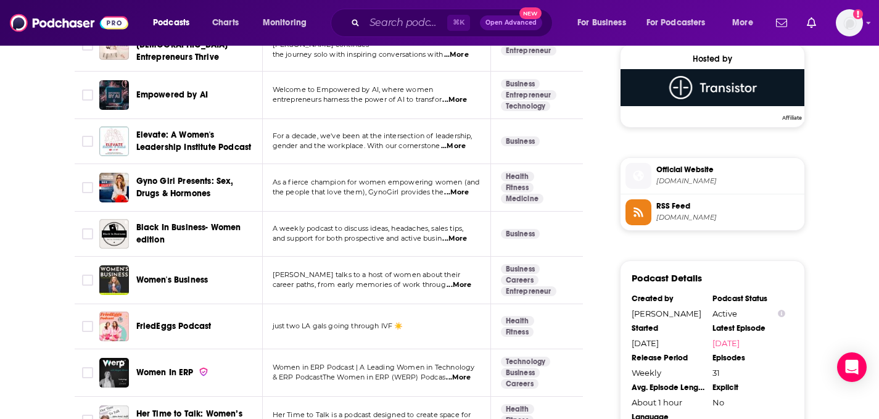
click at [454, 280] on span "...More" at bounding box center [458, 285] width 25 height 10
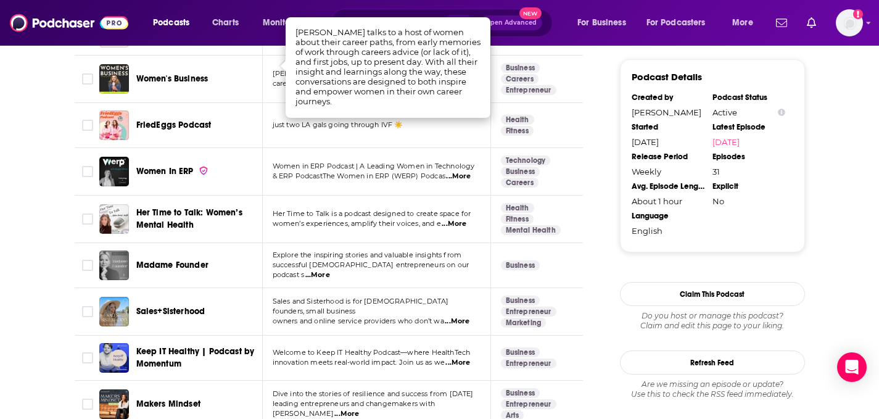
scroll to position [1104, 0]
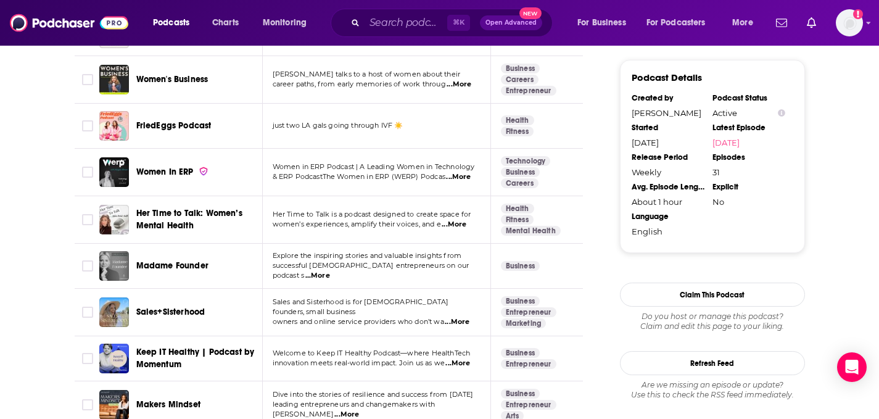
click at [463, 220] on span "...More" at bounding box center [454, 225] width 25 height 10
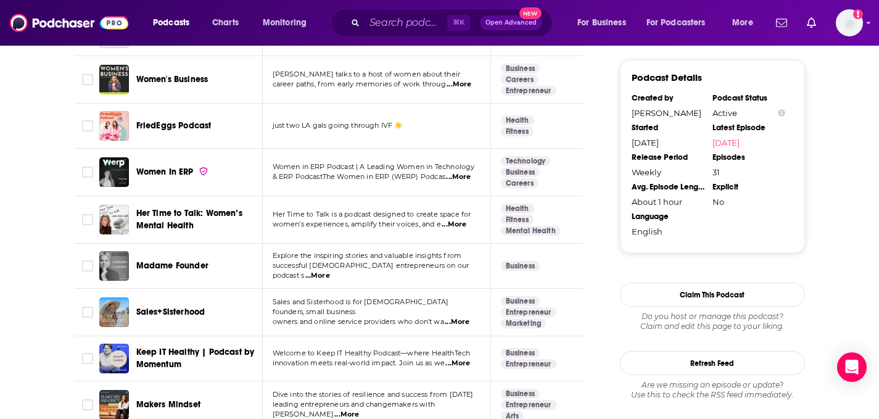
click at [330, 271] on span "...More" at bounding box center [317, 276] width 25 height 10
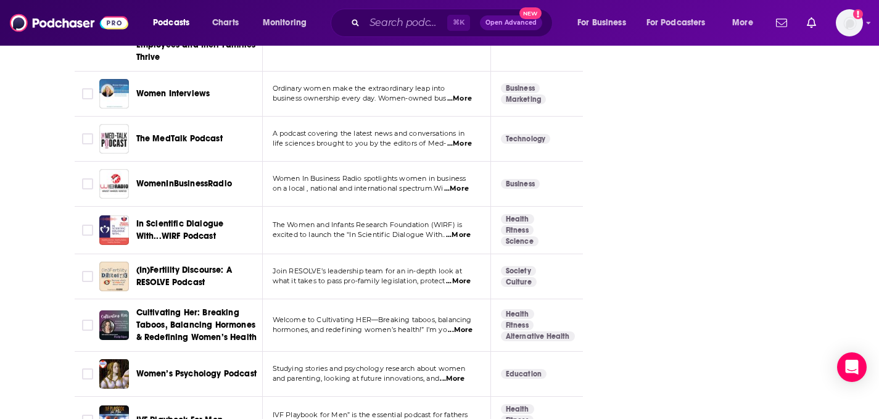
scroll to position [1764, 0]
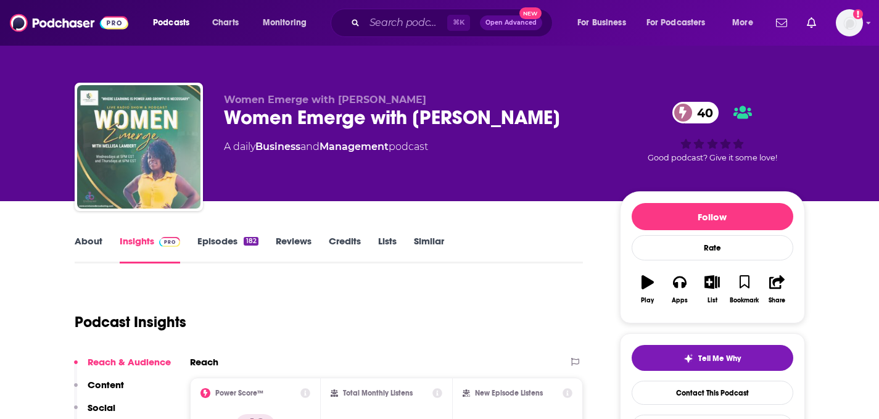
click at [122, 178] on img "Women Emerge with Mellisa Lambert" at bounding box center [138, 146] width 123 height 123
click at [123, 178] on img "Women Emerge with Mellisa Lambert" at bounding box center [138, 146] width 123 height 123
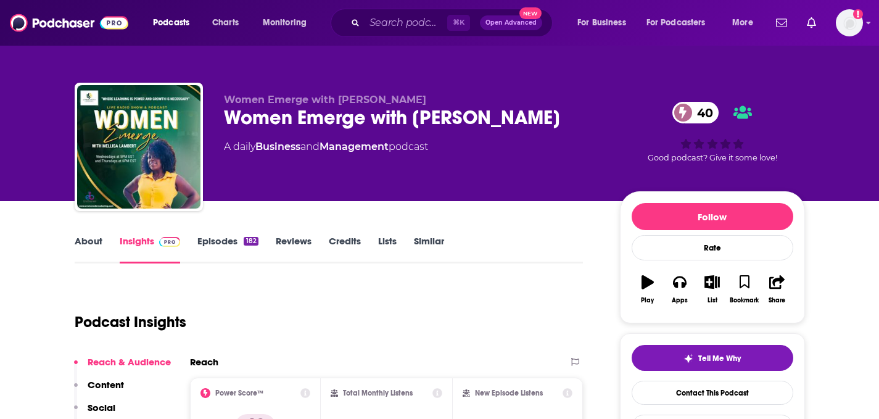
click at [100, 249] on link "About" at bounding box center [89, 249] width 28 height 28
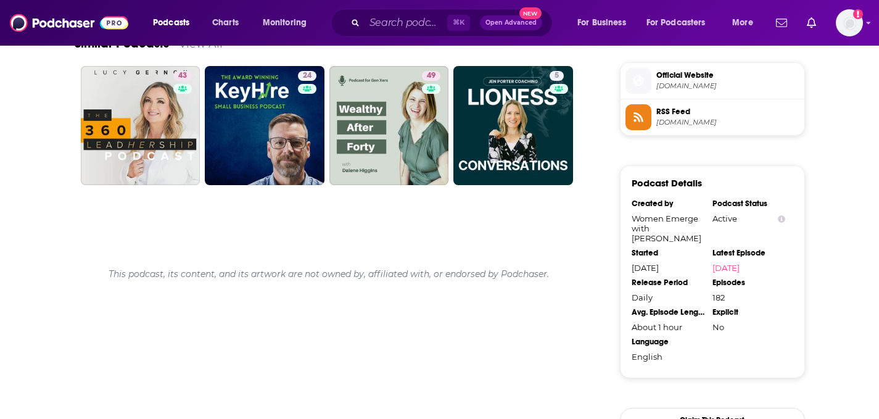
scroll to position [979, 0]
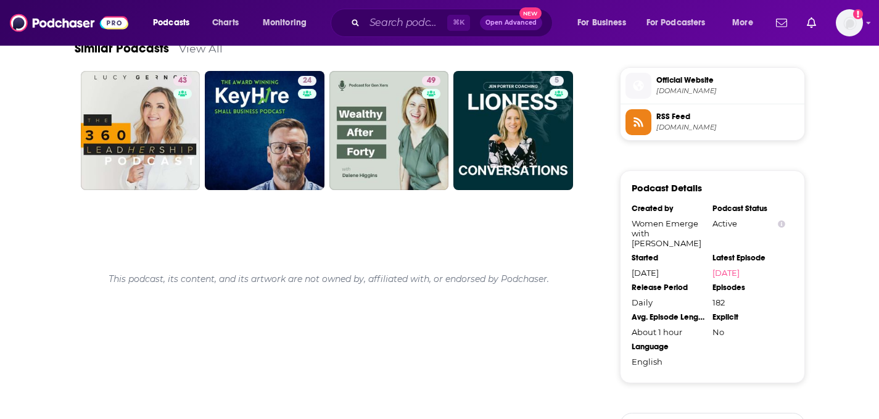
click at [670, 94] on span "pod.co" at bounding box center [727, 90] width 143 height 9
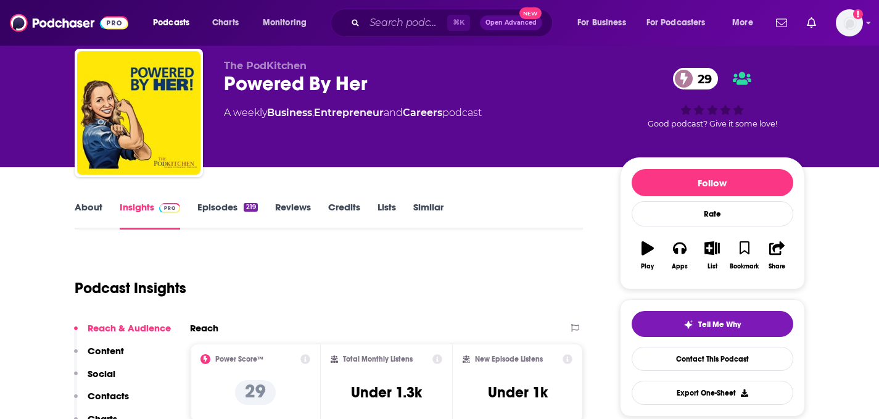
scroll to position [118, 0]
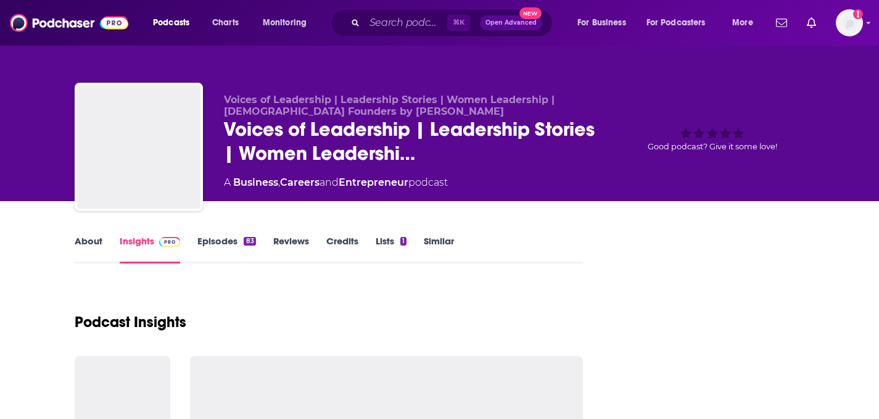
click at [80, 242] on link "About" at bounding box center [89, 249] width 28 height 28
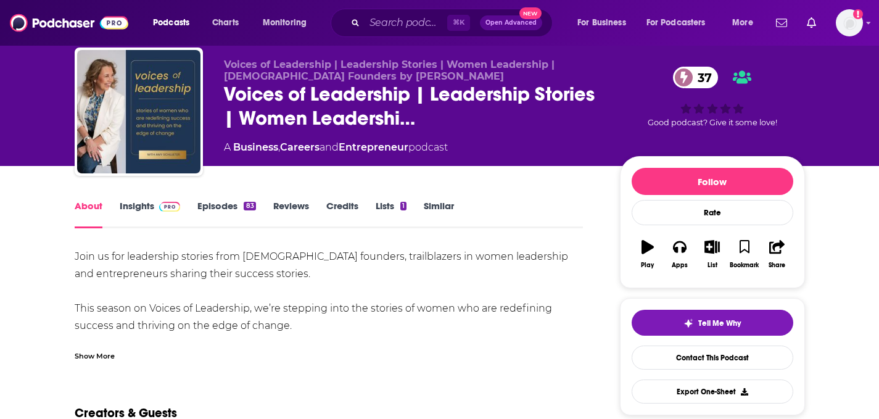
scroll to position [33, 0]
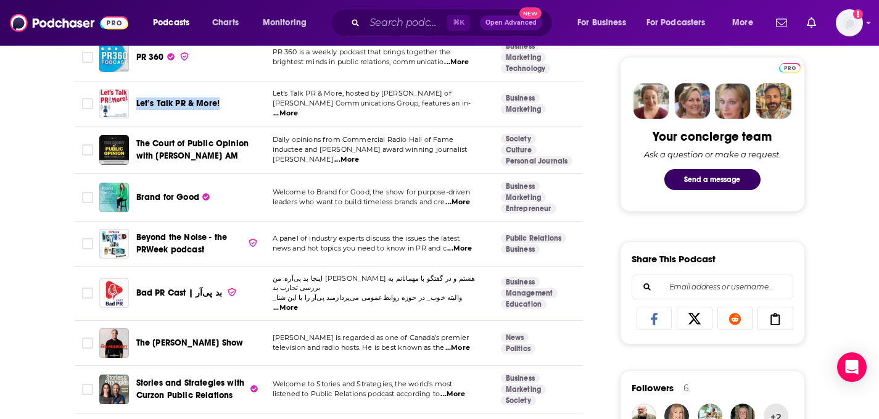
scroll to position [586, 0]
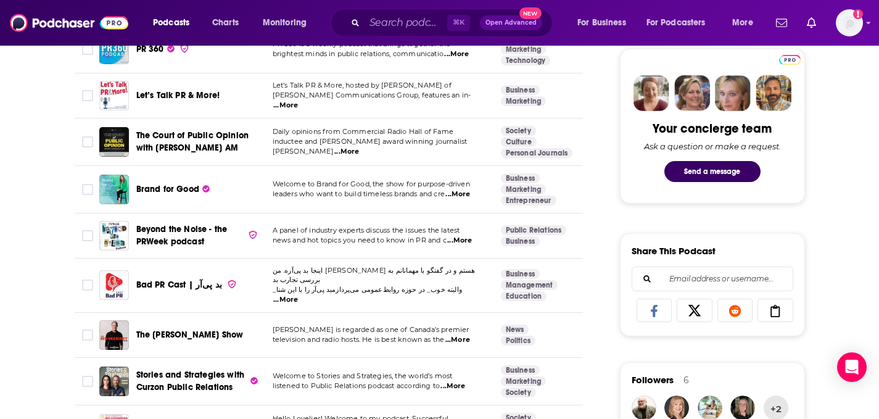
click at [456, 189] on span "...More" at bounding box center [457, 194] width 25 height 10
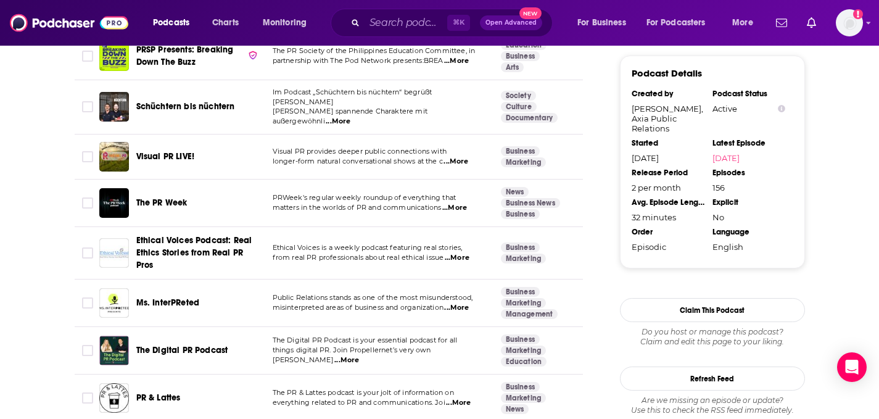
scroll to position [1354, 0]
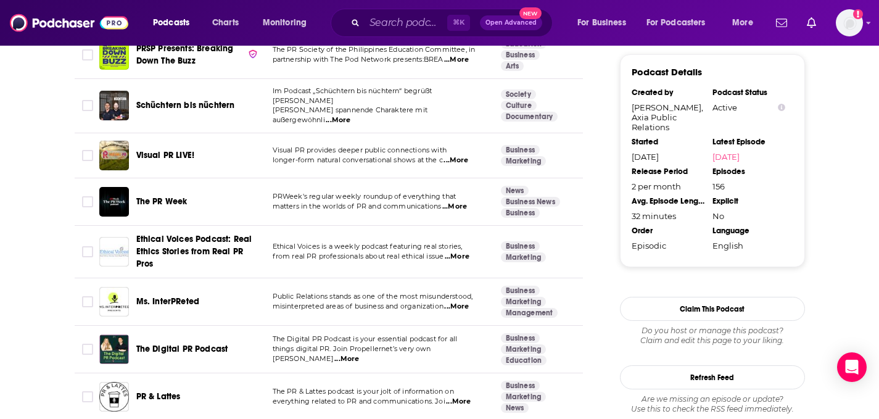
click at [453, 397] on span "...More" at bounding box center [458, 402] width 25 height 10
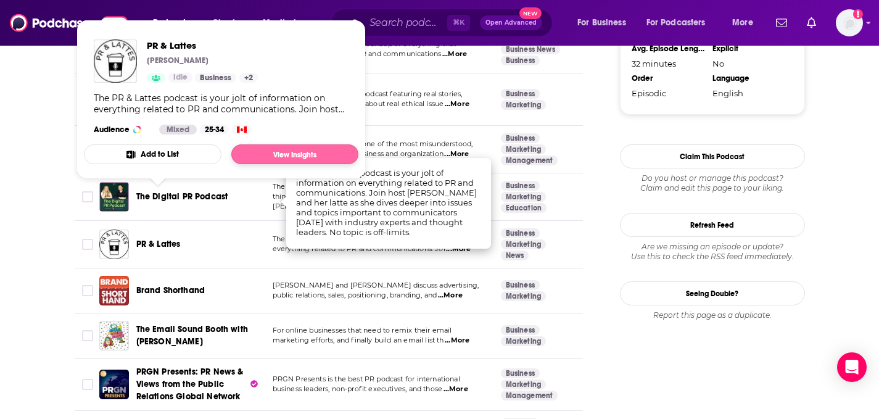
scroll to position [1513, 0]
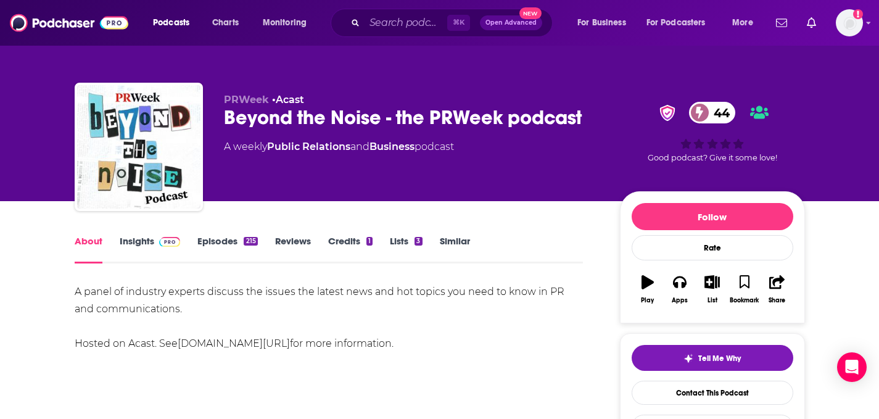
click at [465, 235] on link "Similar" at bounding box center [455, 249] width 30 height 28
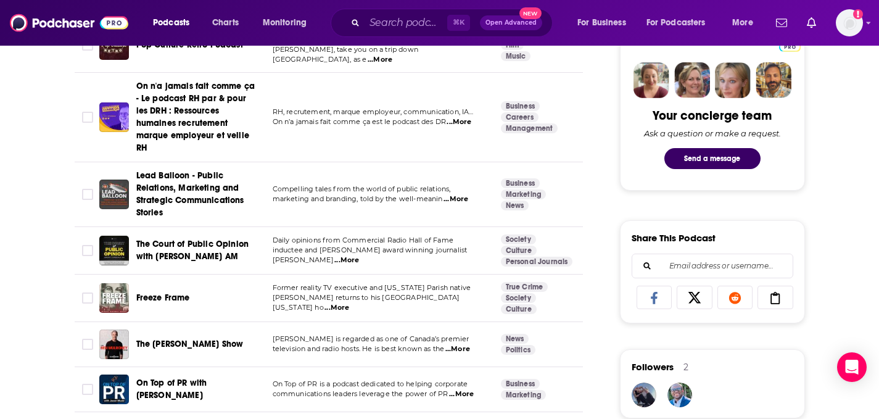
scroll to position [603, 0]
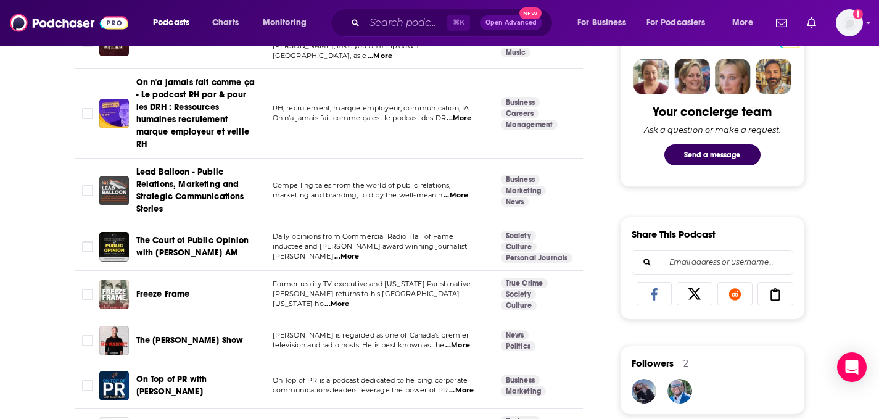
click at [359, 252] on span "...More" at bounding box center [346, 257] width 25 height 10
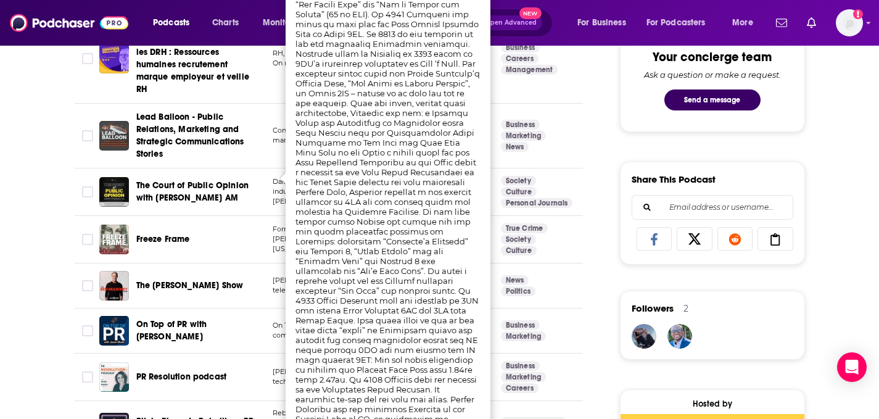
scroll to position [662, 0]
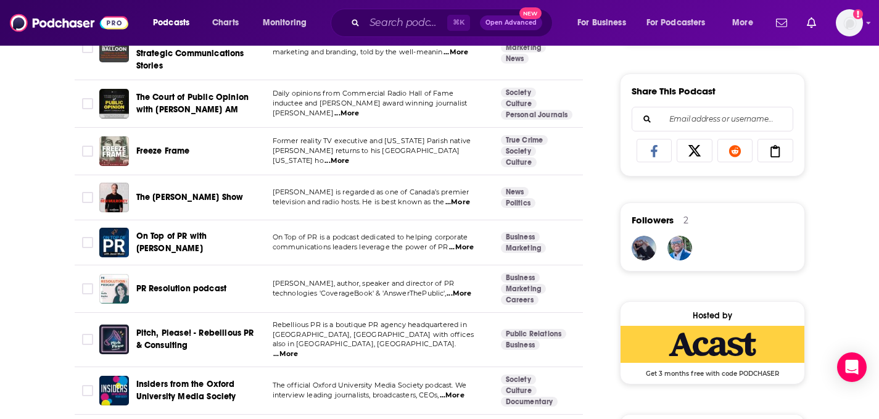
scroll to position [747, 0]
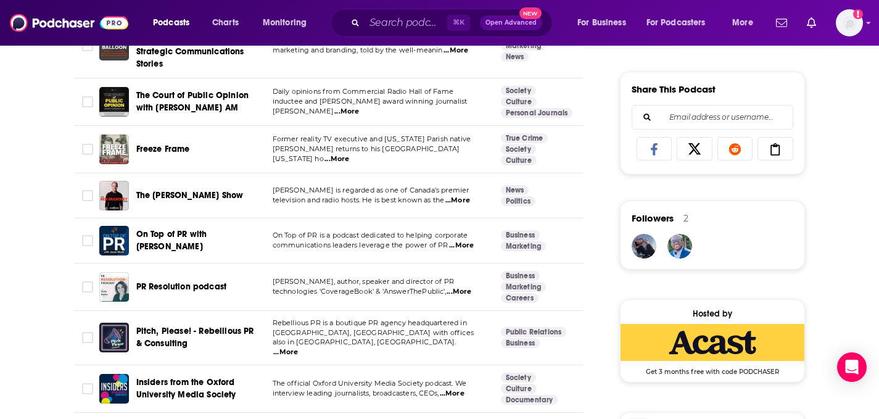
click at [453, 287] on span "...More" at bounding box center [458, 292] width 25 height 10
click at [298, 347] on span "...More" at bounding box center [285, 352] width 25 height 10
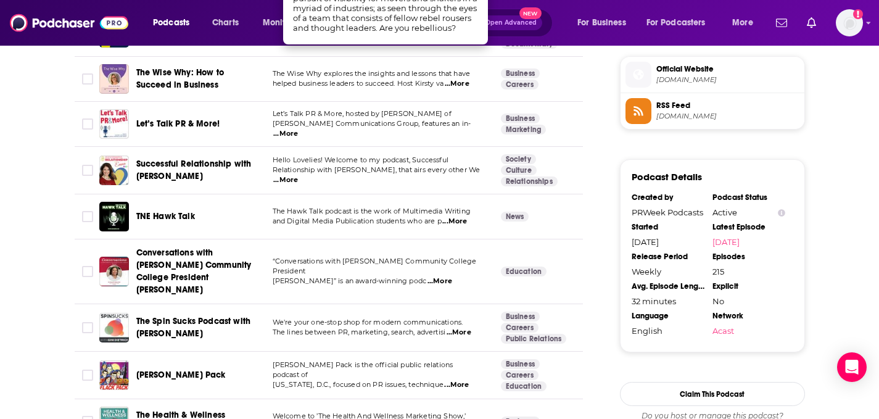
scroll to position [1118, 0]
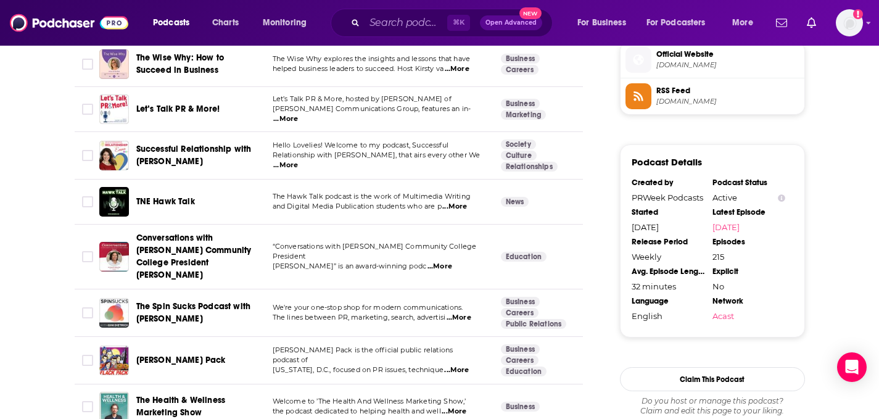
click at [467, 365] on span "...More" at bounding box center [456, 370] width 25 height 10
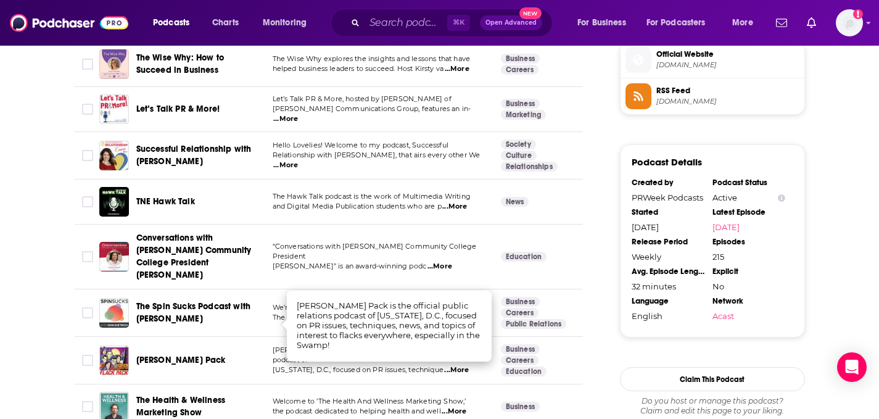
scroll to position [1196, 0]
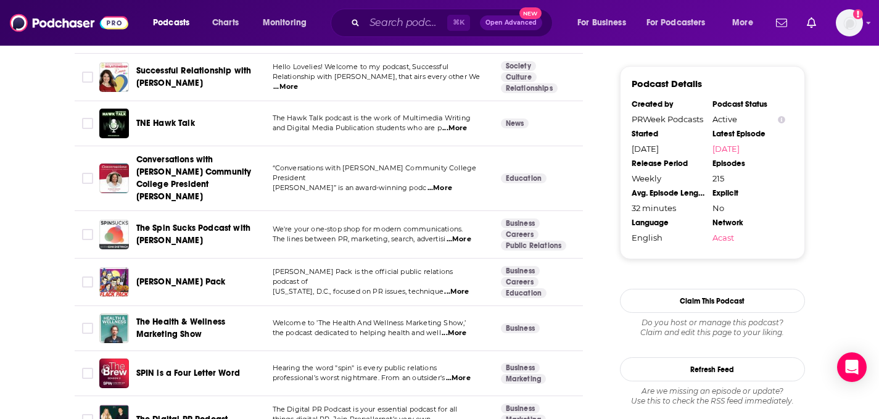
click at [454, 373] on span "...More" at bounding box center [458, 378] width 25 height 10
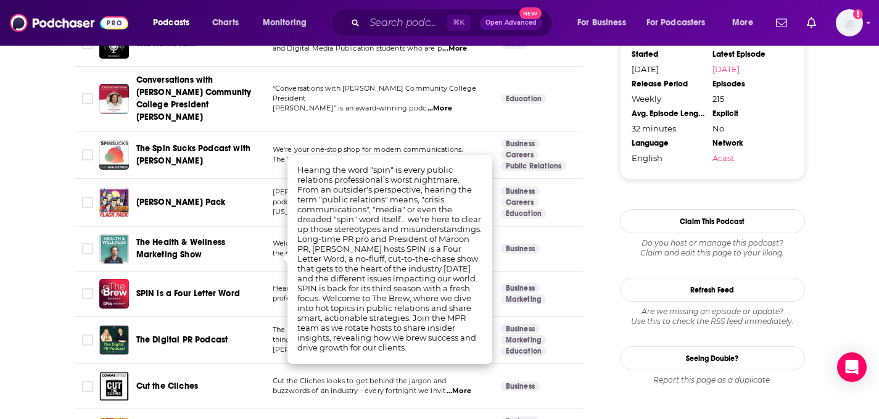
scroll to position [1344, 0]
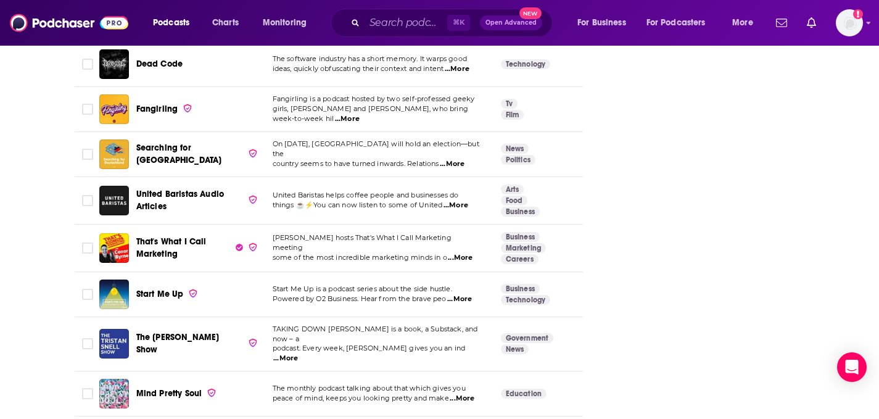
scroll to position [2356, 0]
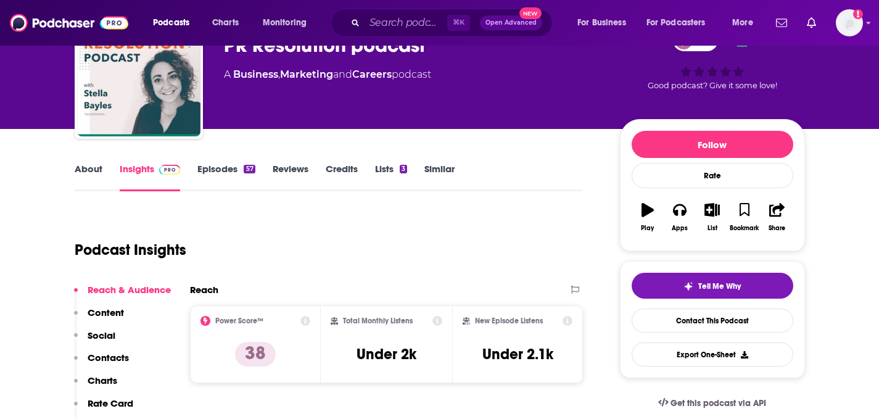
scroll to position [74, 0]
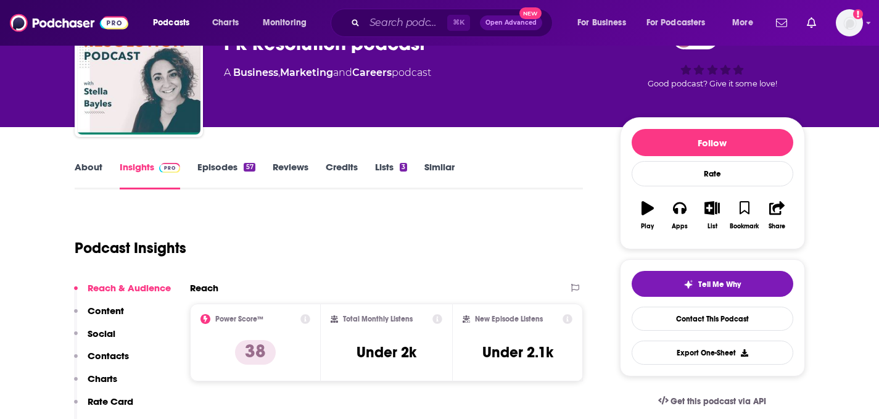
click at [237, 173] on link "Episodes 57" at bounding box center [225, 175] width 57 height 28
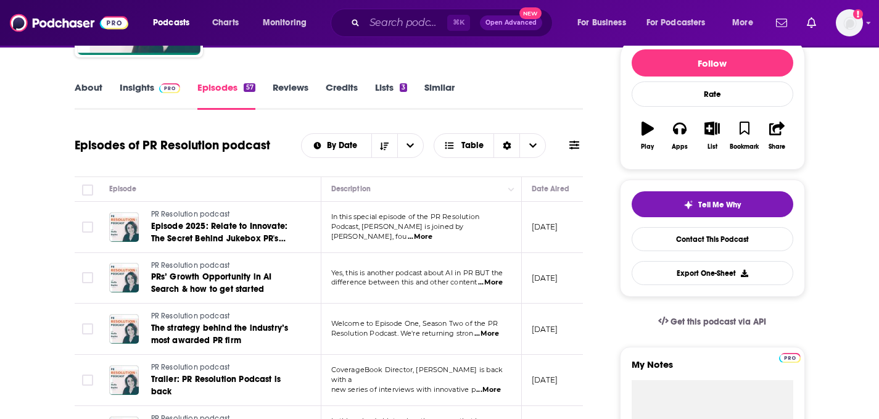
scroll to position [152, 0]
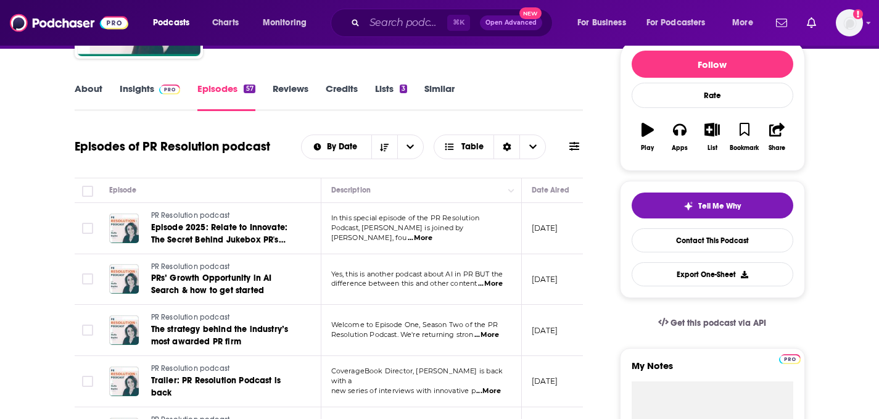
click at [99, 86] on link "About" at bounding box center [89, 97] width 28 height 28
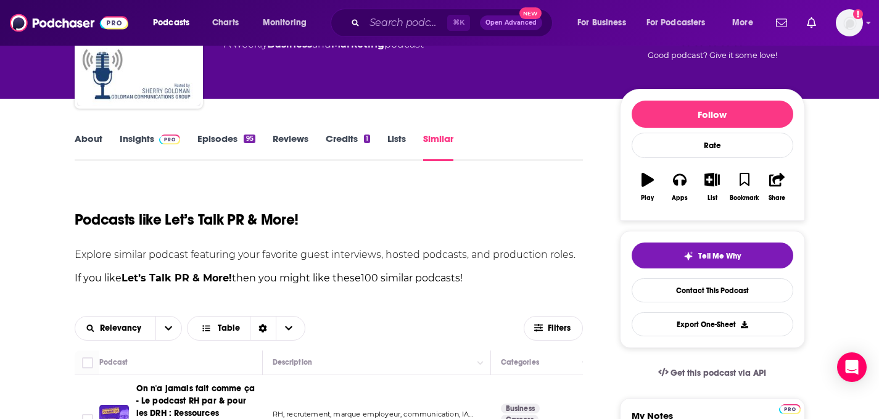
scroll to position [94, 0]
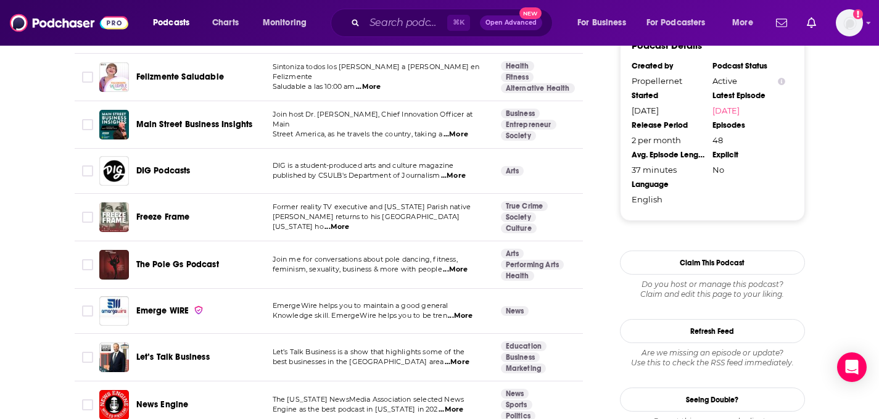
scroll to position [1036, 0]
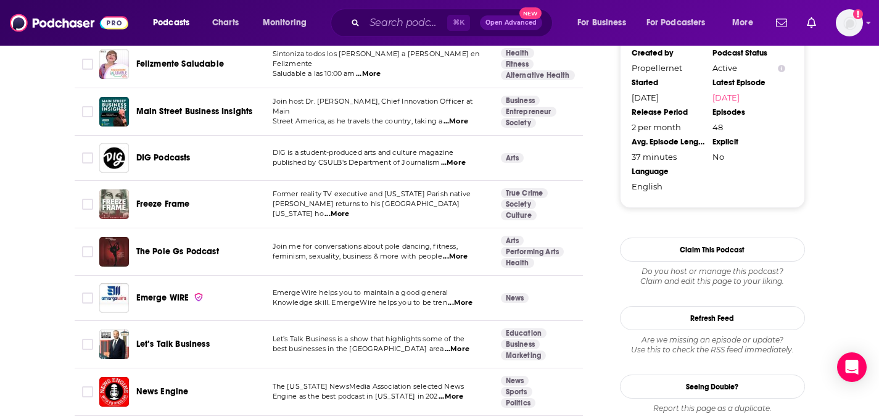
click at [454, 158] on span "...More" at bounding box center [453, 163] width 25 height 10
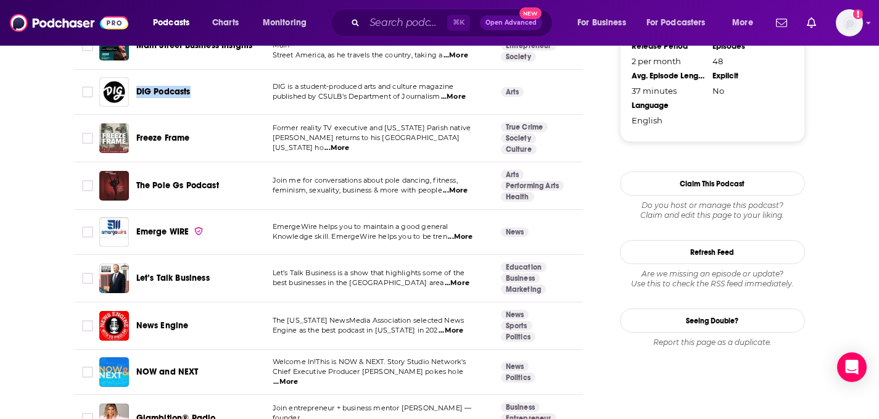
scroll to position [1105, 0]
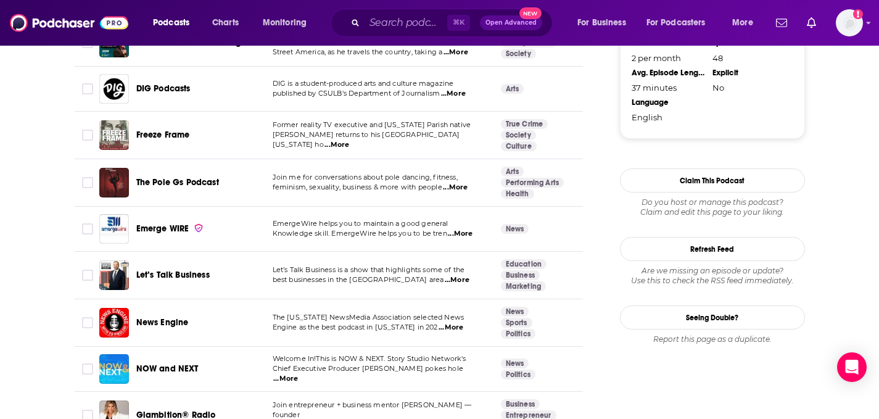
click at [452, 183] on span "...More" at bounding box center [455, 188] width 25 height 10
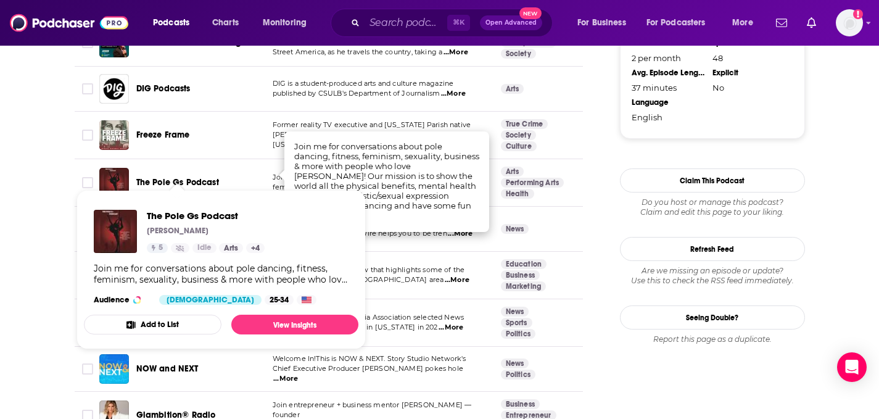
click at [171, 177] on span "The Pole Gs Podcast" at bounding box center [177, 182] width 83 height 10
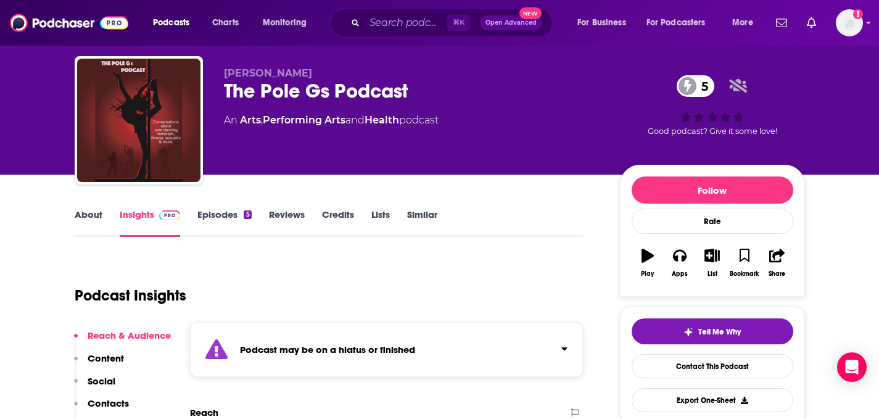
scroll to position [28, 0]
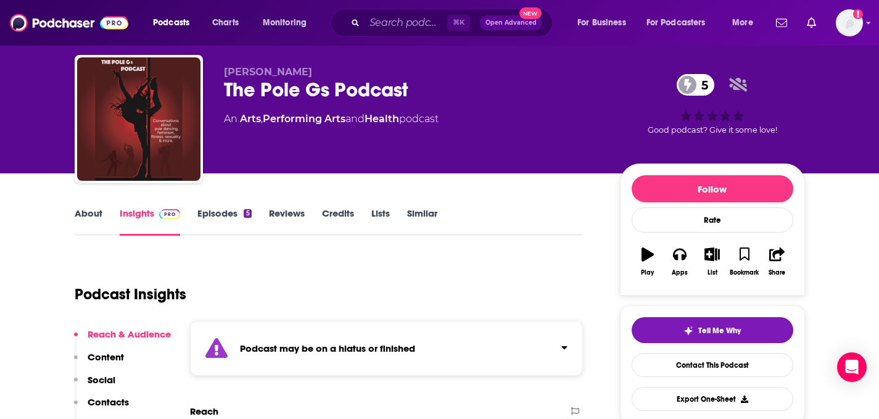
click at [418, 212] on link "Similar" at bounding box center [422, 221] width 30 height 28
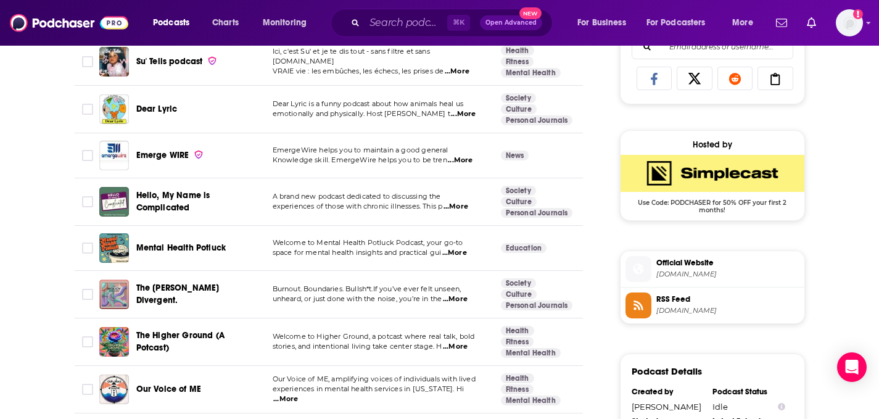
scroll to position [826, 0]
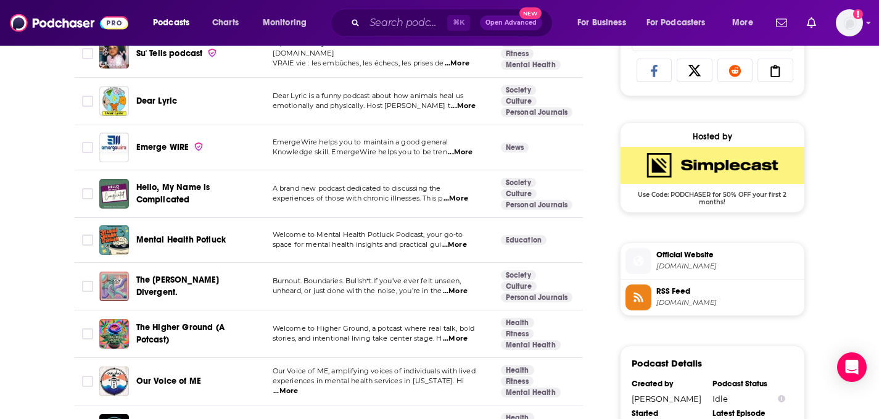
click at [455, 240] on span "...More" at bounding box center [454, 245] width 25 height 10
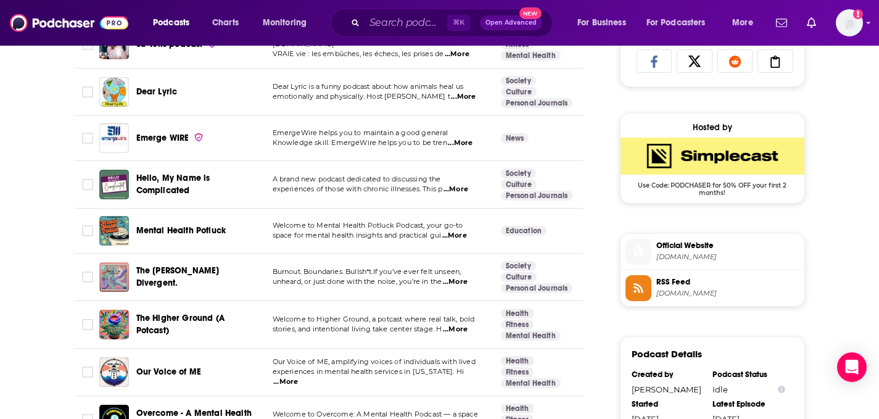
scroll to position [844, 0]
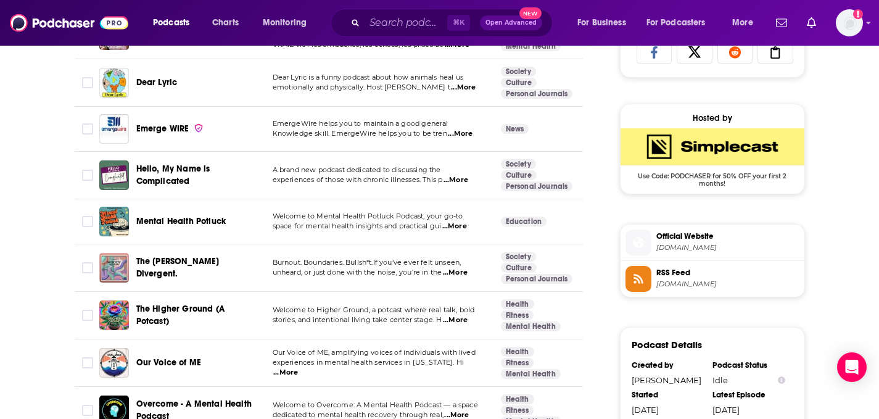
click at [466, 315] on span "...More" at bounding box center [455, 320] width 25 height 10
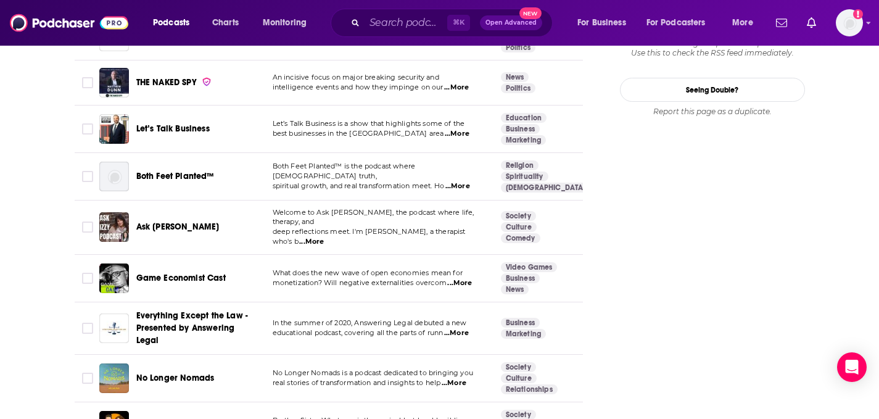
scroll to position [1462, 0]
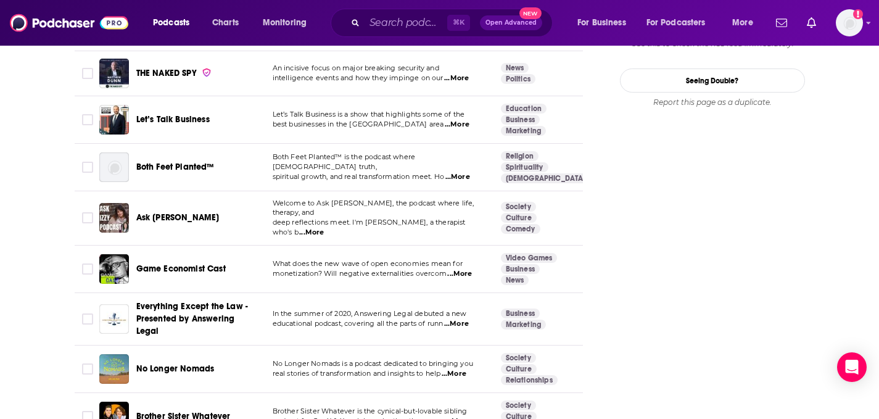
click at [324, 228] on span "...More" at bounding box center [311, 233] width 25 height 10
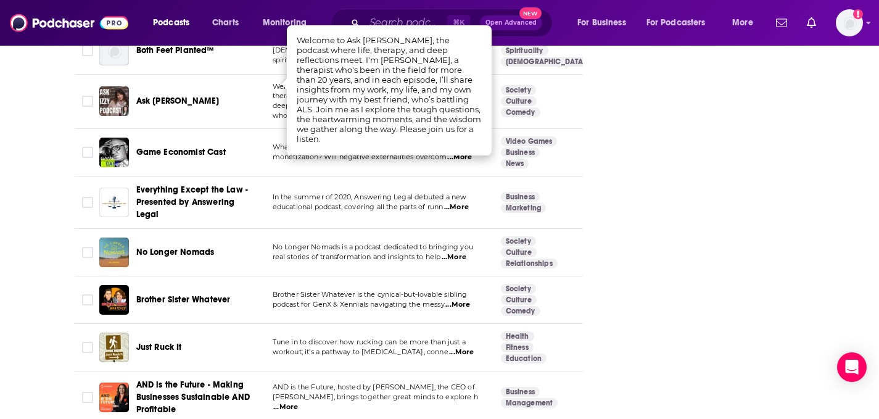
scroll to position [1624, 0]
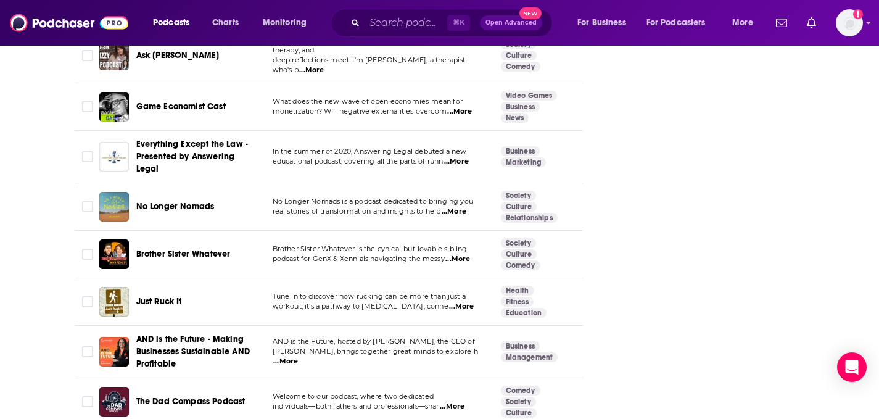
click at [298, 356] on span "...More" at bounding box center [285, 361] width 25 height 10
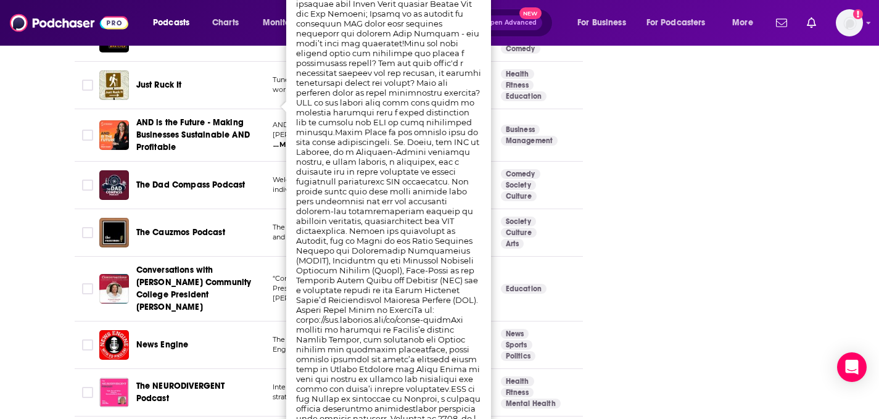
scroll to position [1867, 0]
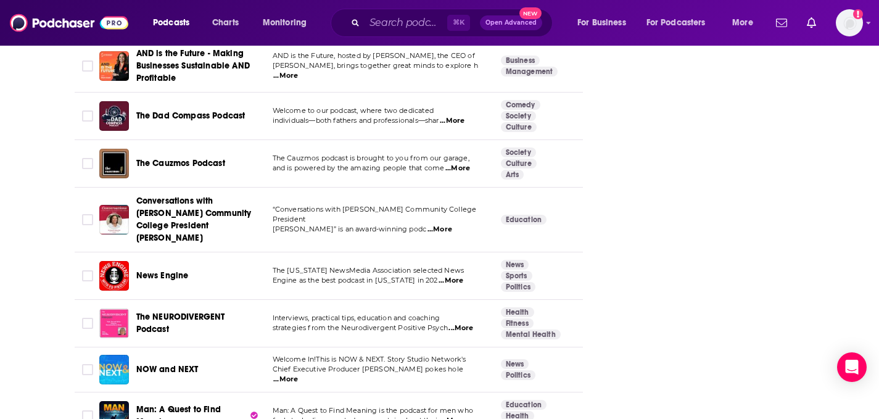
scroll to position [1934, 0]
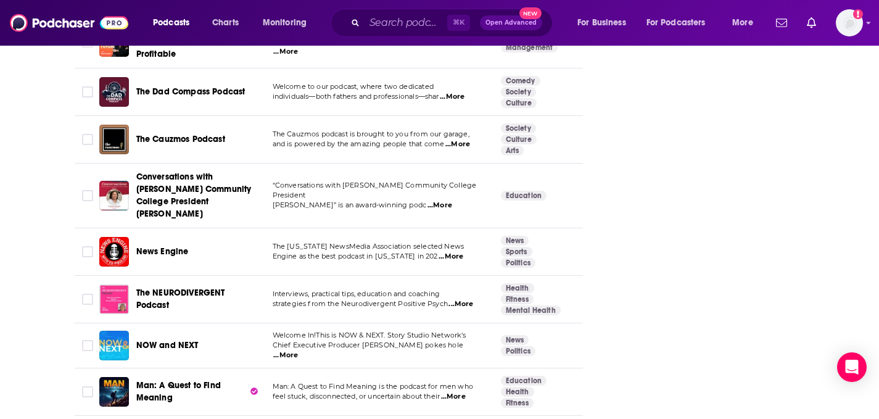
click at [463, 299] on span "...More" at bounding box center [460, 304] width 25 height 10
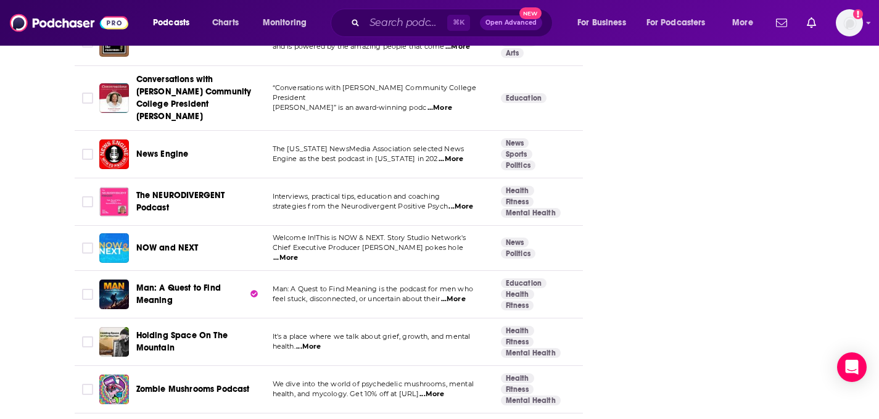
scroll to position [2051, 0]
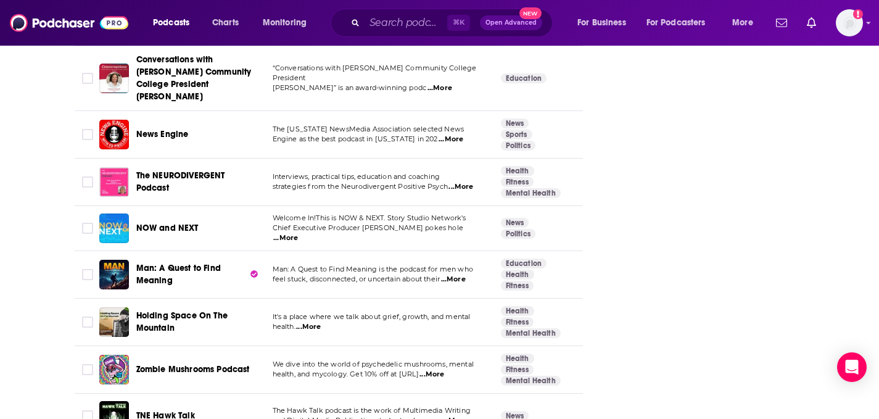
click at [298, 233] on span "...More" at bounding box center [285, 238] width 25 height 10
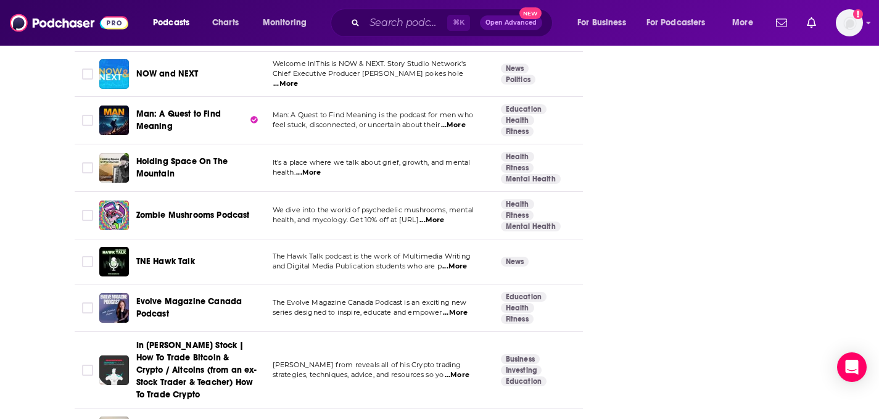
scroll to position [2243, 0]
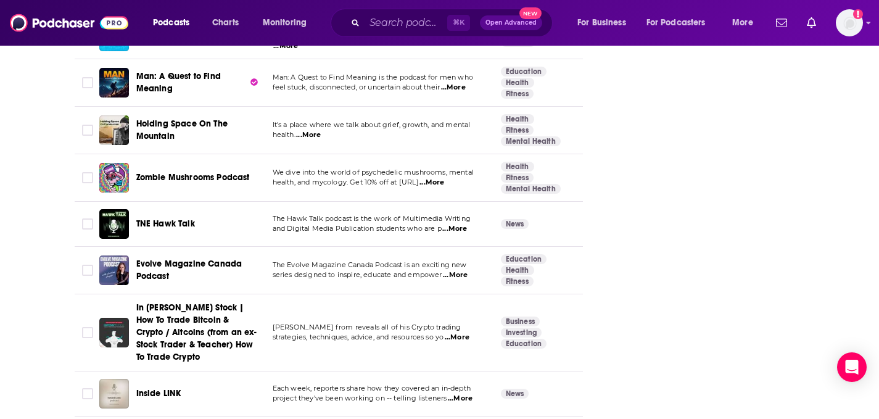
click at [467, 270] on span "...More" at bounding box center [455, 275] width 25 height 10
click at [103, 302] on div "In Penny Stock | How To Trade Bitcoin & Crypto / Altcoins (from an ex-Stock Tra…" at bounding box center [181, 333] width 165 height 62
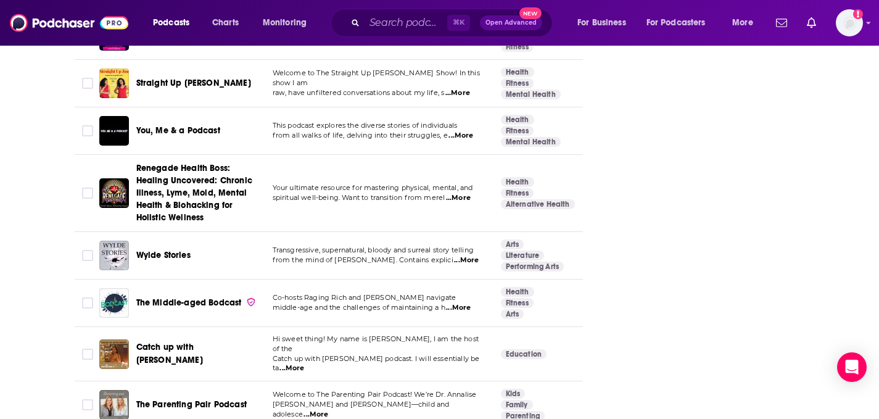
scroll to position [3309, 0]
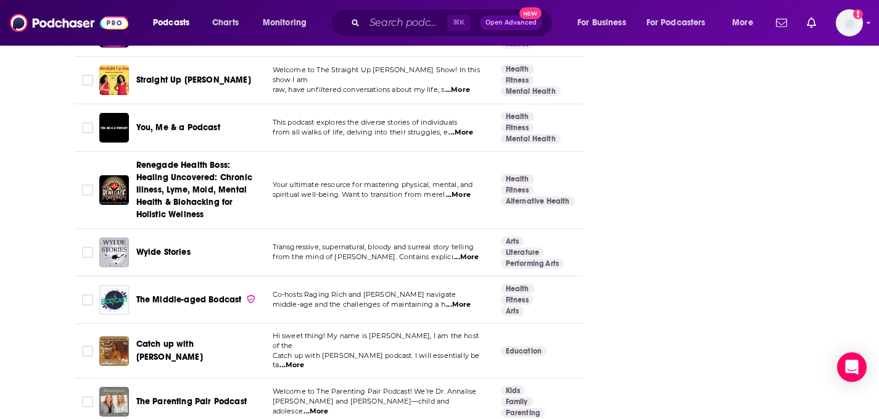
click at [458, 252] on span "...More" at bounding box center [466, 257] width 25 height 10
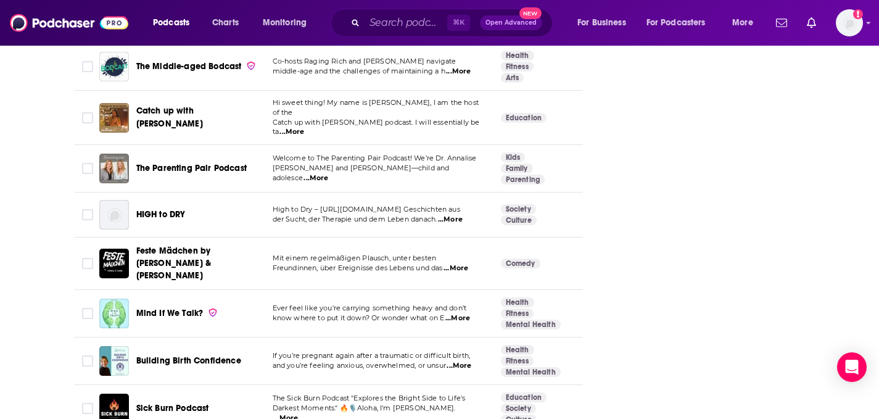
scroll to position [3545, 0]
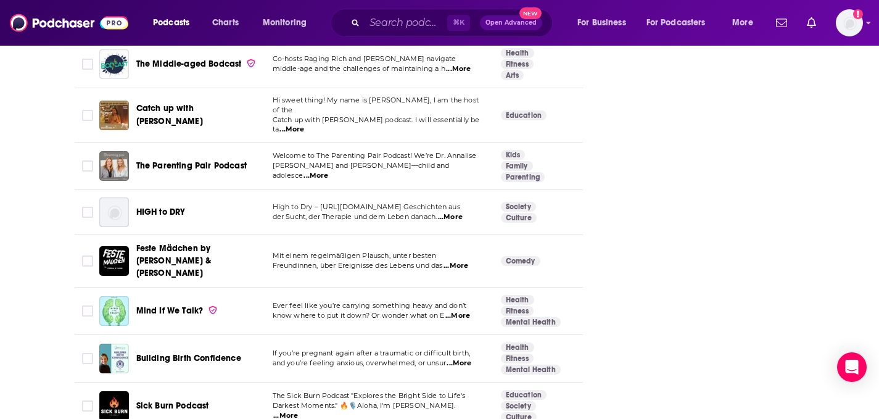
click at [456, 311] on span "...More" at bounding box center [457, 316] width 25 height 10
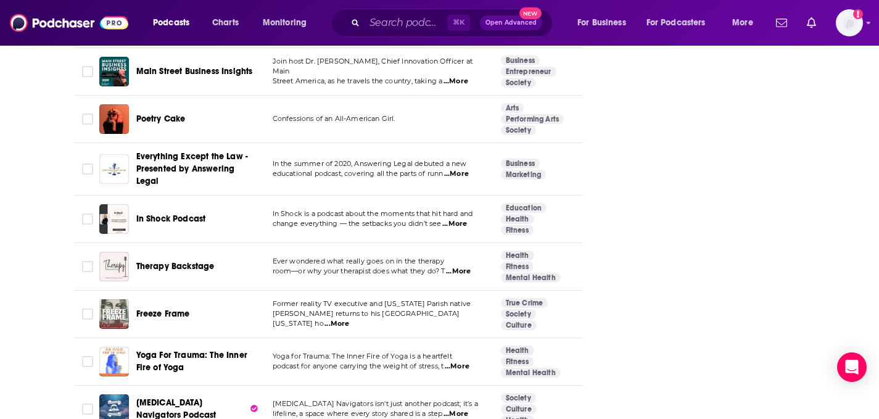
scroll to position [3988, 0]
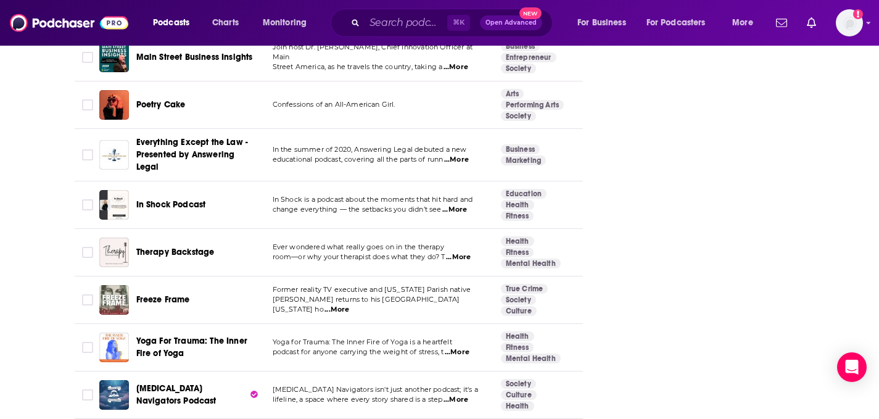
click at [464, 252] on span "...More" at bounding box center [458, 257] width 25 height 10
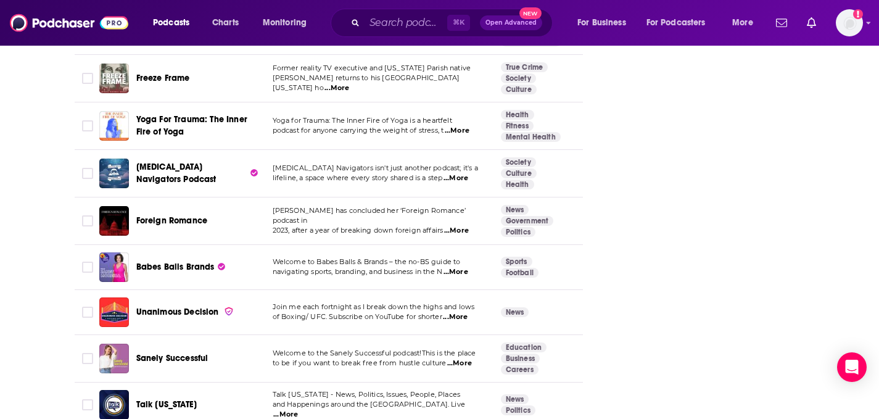
scroll to position [4212, 0]
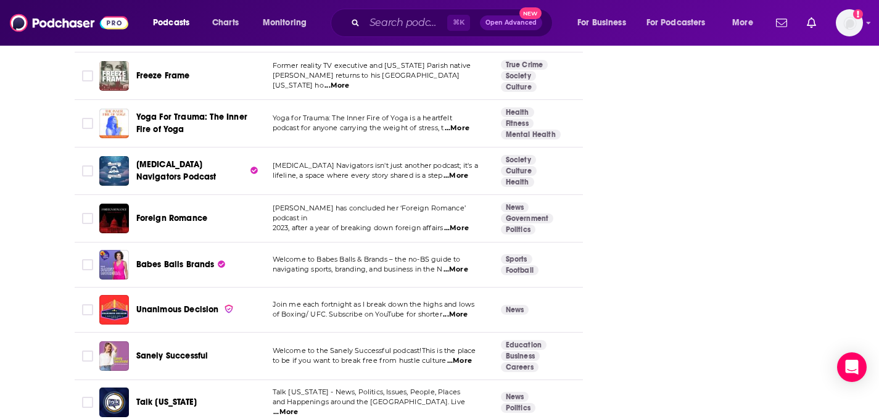
click at [466, 265] on span "...More" at bounding box center [455, 270] width 25 height 10
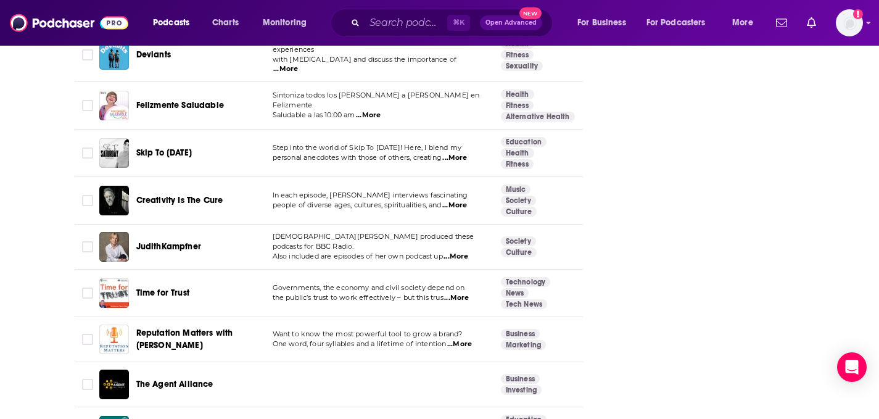
scroll to position [4655, 0]
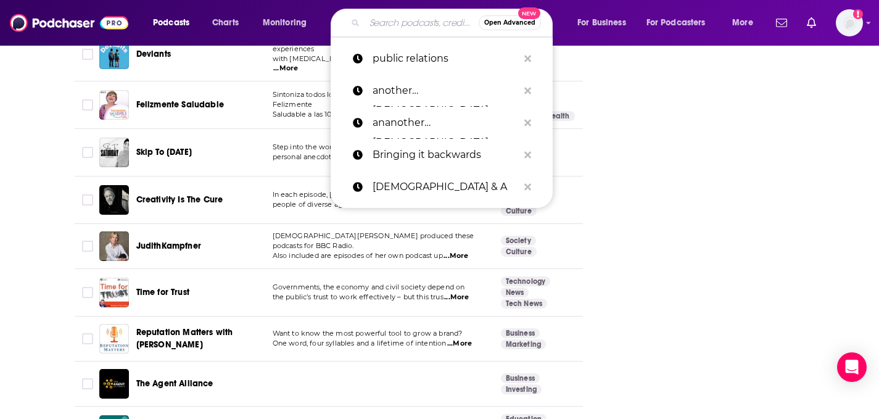
click at [365, 23] on input "Search podcasts, credits, & more..." at bounding box center [421, 23] width 114 height 20
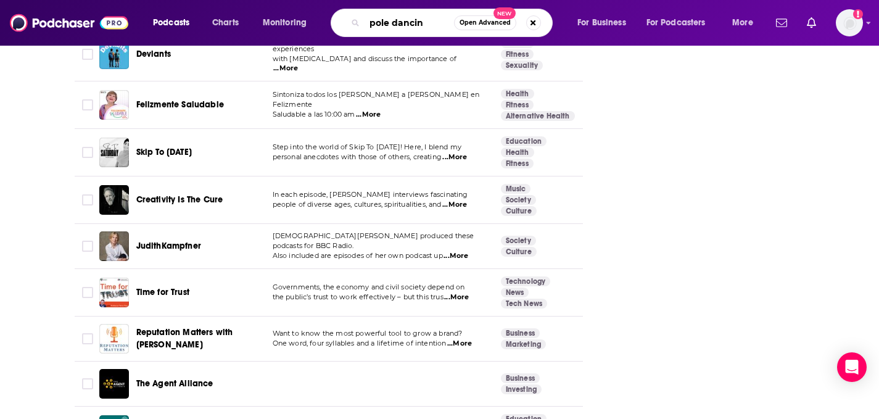
type input "pole dancing"
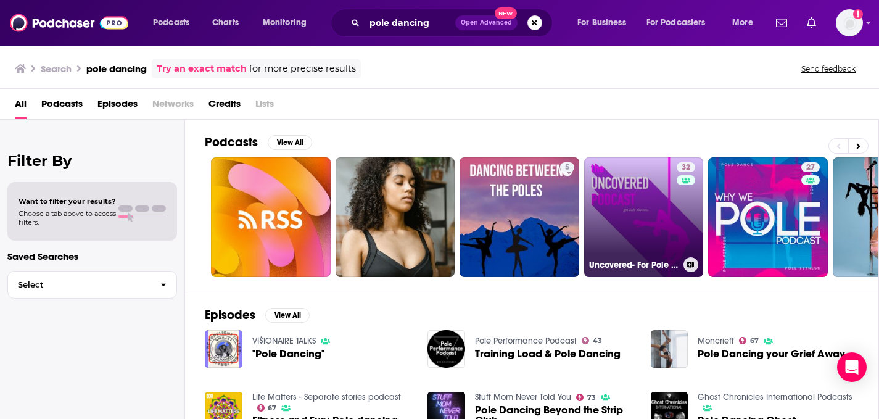
click at [673, 222] on link "32 Uncovered- For Pole Dancers" at bounding box center [644, 217] width 120 height 120
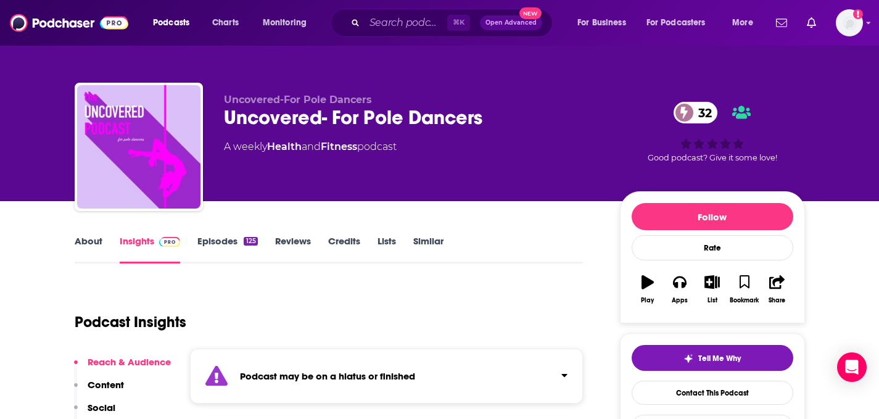
scroll to position [6, 0]
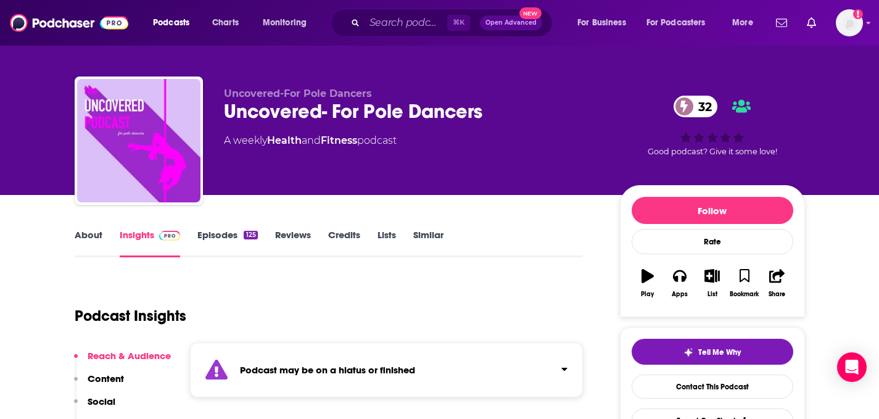
click at [440, 239] on link "Similar" at bounding box center [428, 243] width 30 height 28
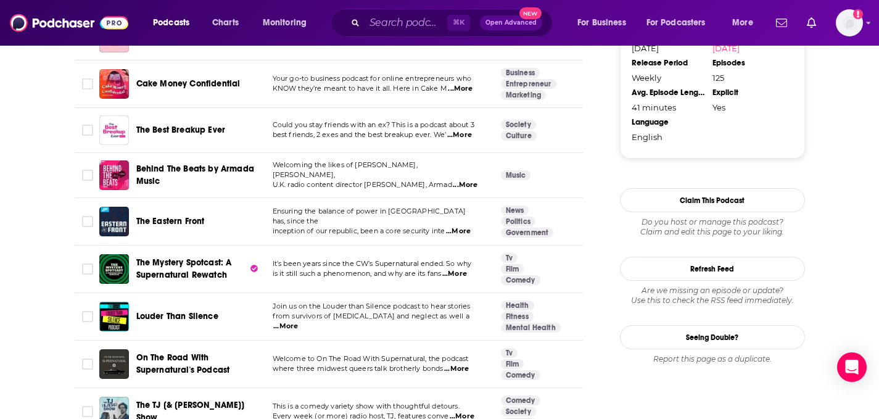
scroll to position [1226, 0]
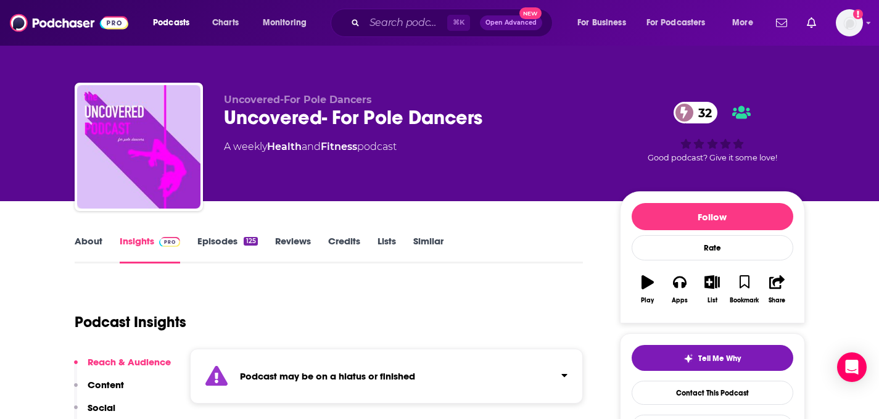
scroll to position [112, 0]
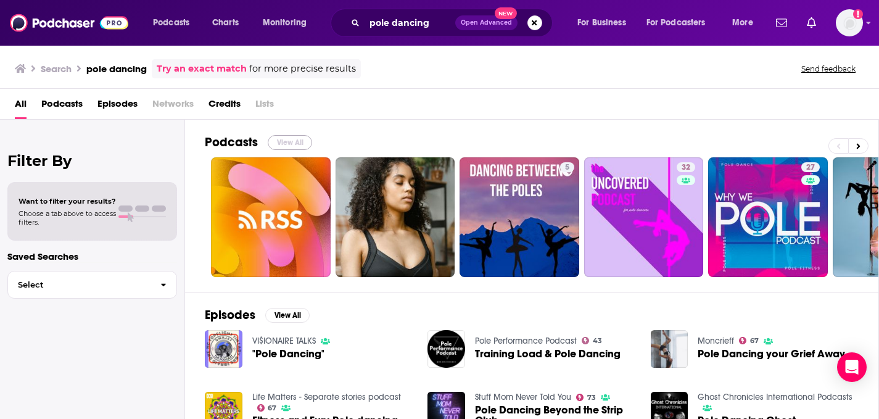
click at [292, 142] on button "View All" at bounding box center [290, 142] width 44 height 15
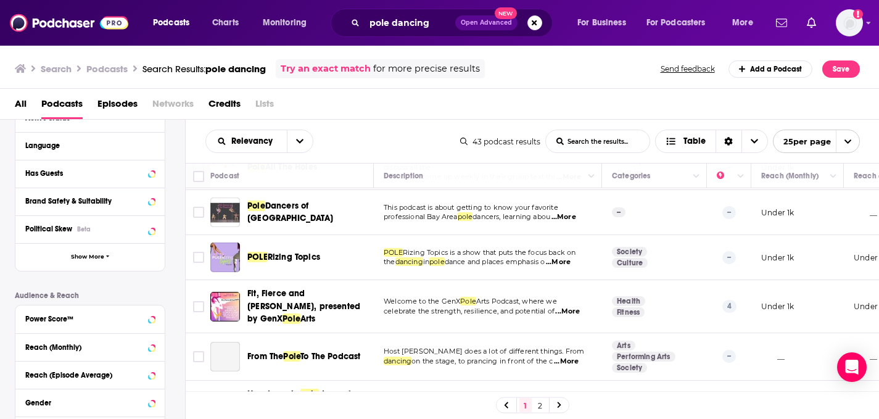
scroll to position [656, 0]
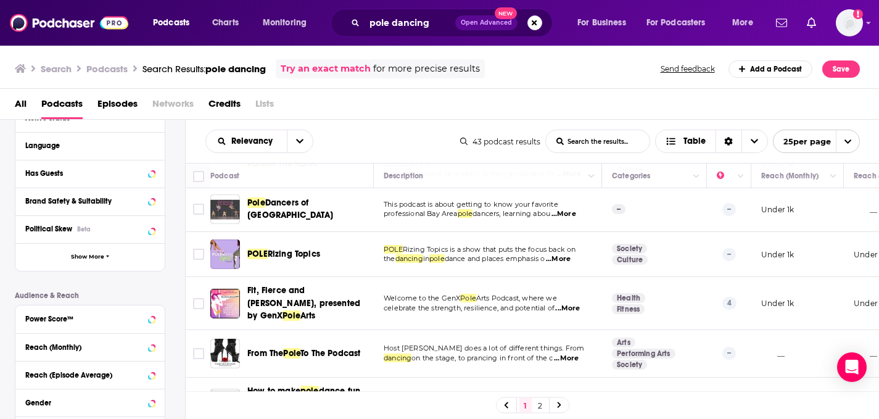
click at [582, 317] on td "Welcome to the GenX Pole Arts Podcast, where we celebrate the strength, resilie…" at bounding box center [488, 303] width 228 height 52
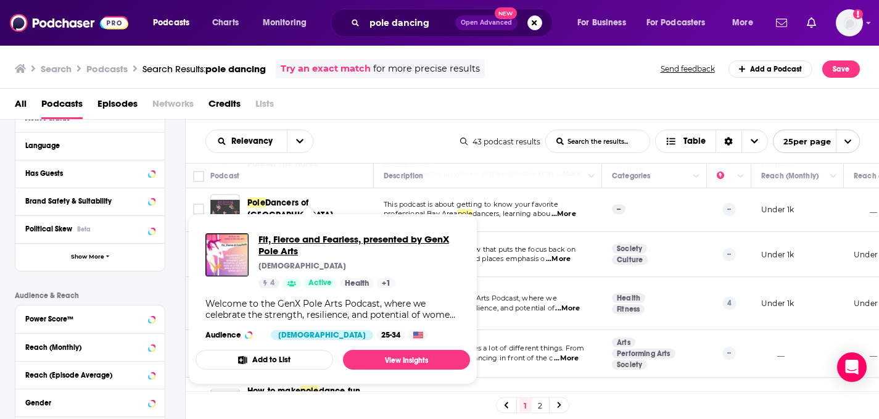
click at [271, 245] on span "Fit, Fierce and Fearless, presented by GenX Pole Arts" at bounding box center [359, 244] width 202 height 23
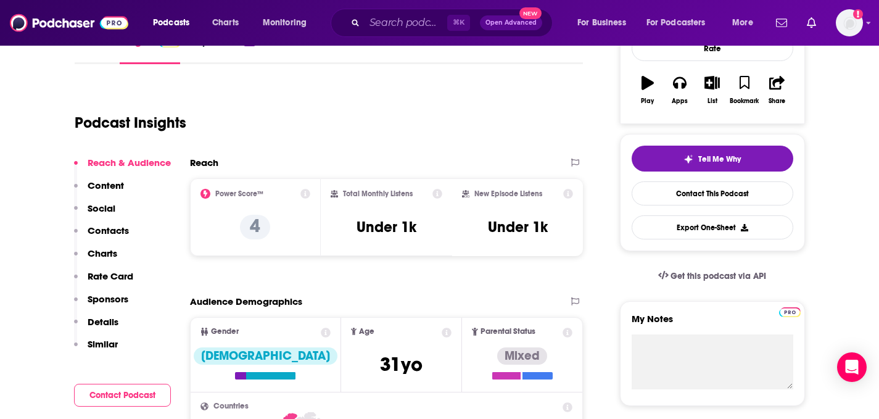
scroll to position [242, 0]
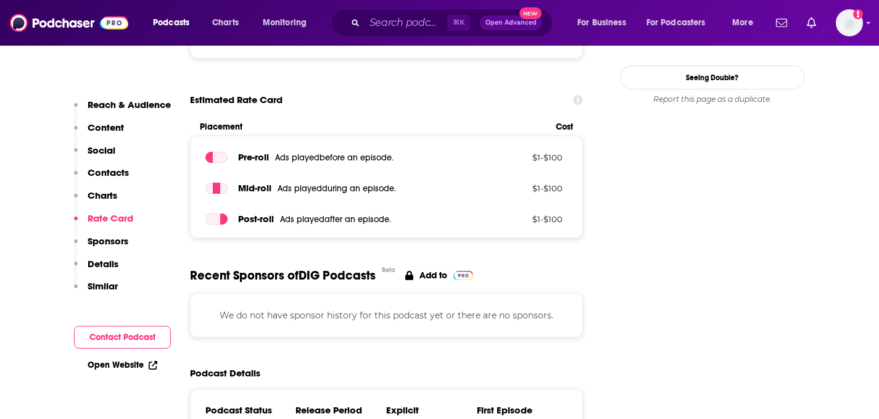
scroll to position [1159, 0]
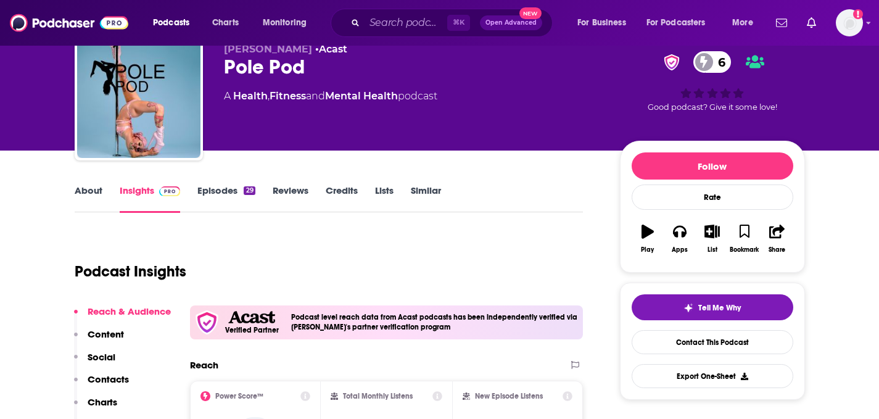
scroll to position [43, 0]
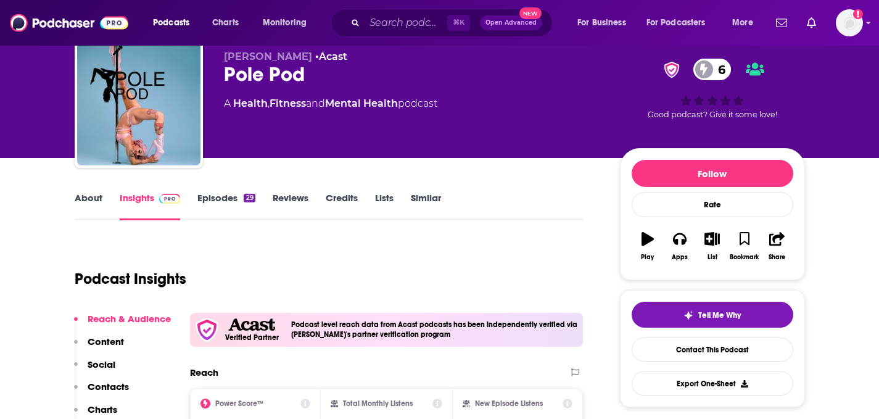
click at [226, 212] on link "Episodes 29" at bounding box center [225, 206] width 57 height 28
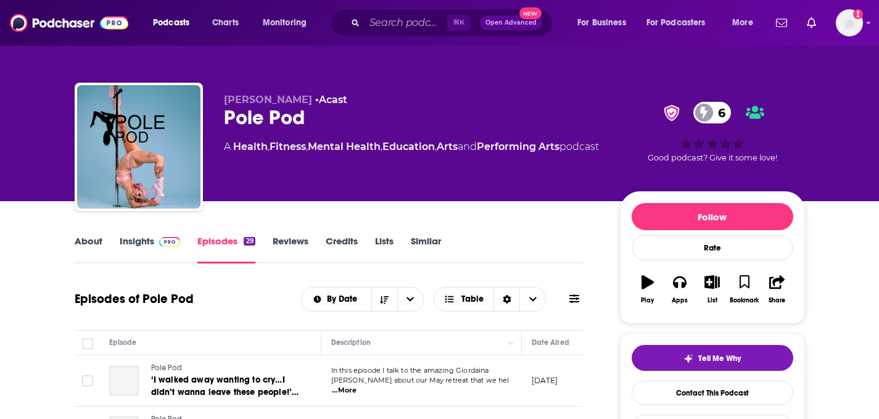
scroll to position [138, 0]
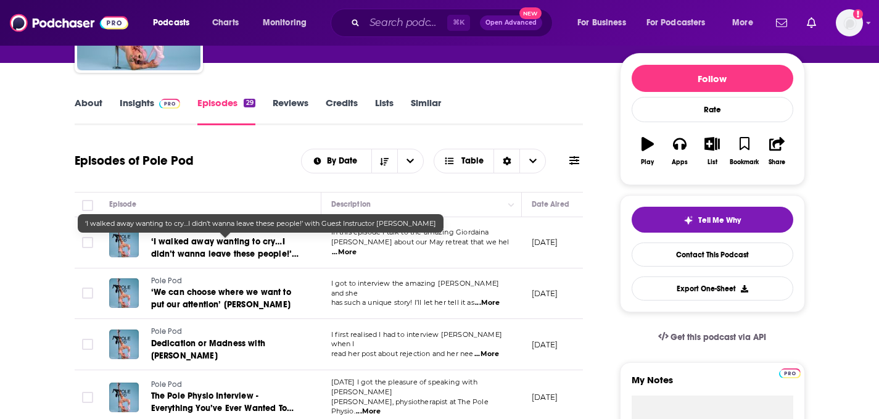
click at [142, 103] on link "Insights" at bounding box center [150, 111] width 61 height 28
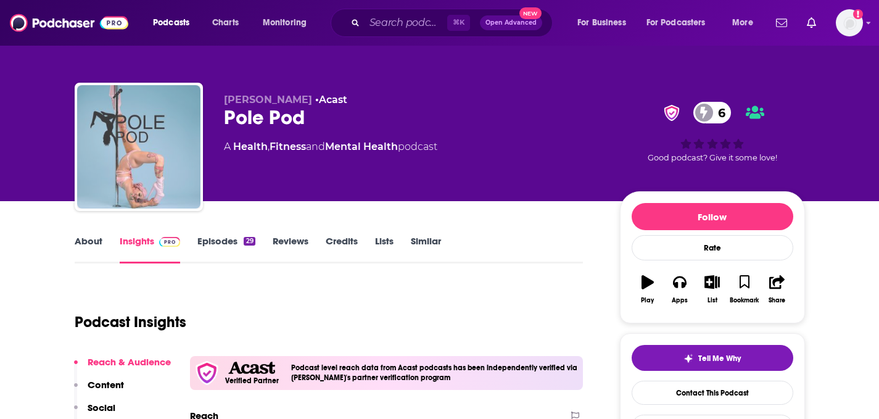
click at [142, 103] on img "Pole Pod" at bounding box center [138, 146] width 123 height 123
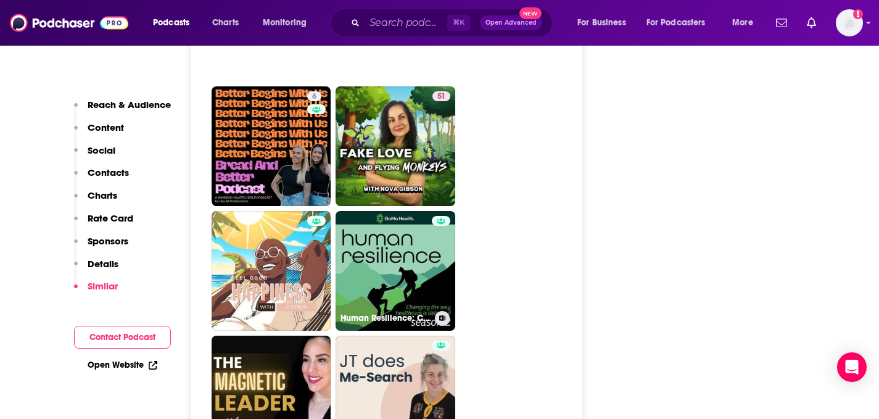
scroll to position [2917, 0]
